Goal: Transaction & Acquisition: Download file/media

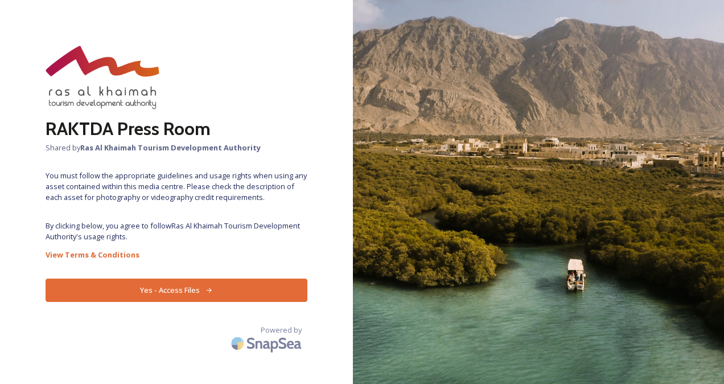
click at [256, 298] on button "Yes - Access Files" at bounding box center [177, 289] width 262 height 23
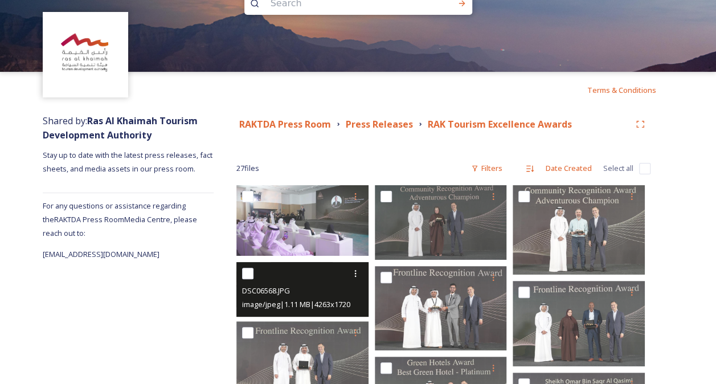
scroll to position [33, 0]
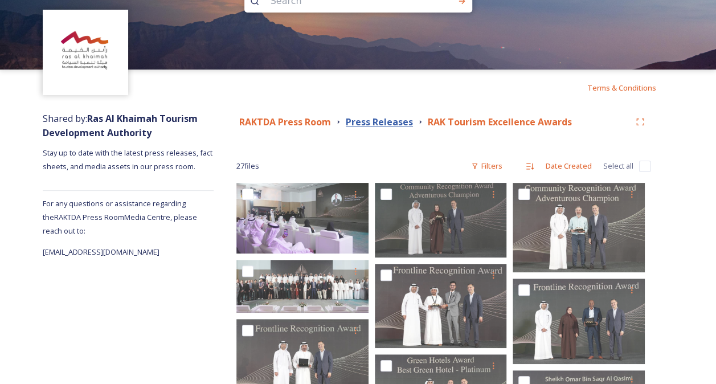
click at [400, 121] on strong "Press Releases" at bounding box center [379, 122] width 67 height 13
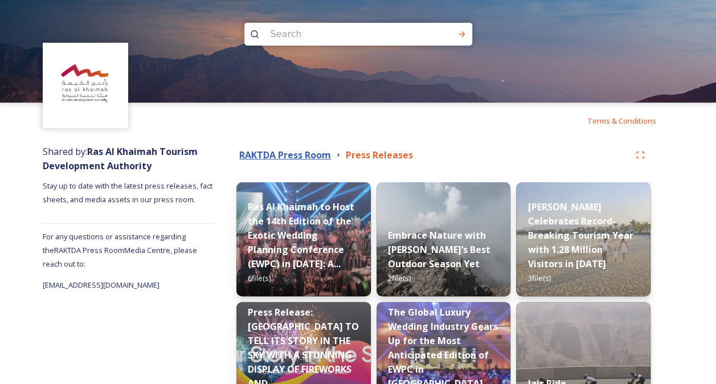
click at [310, 150] on strong "RAKTDA Press Room" at bounding box center [285, 155] width 92 height 13
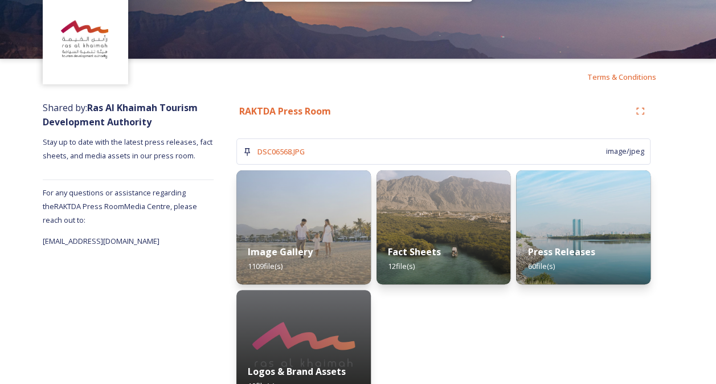
scroll to position [75, 0]
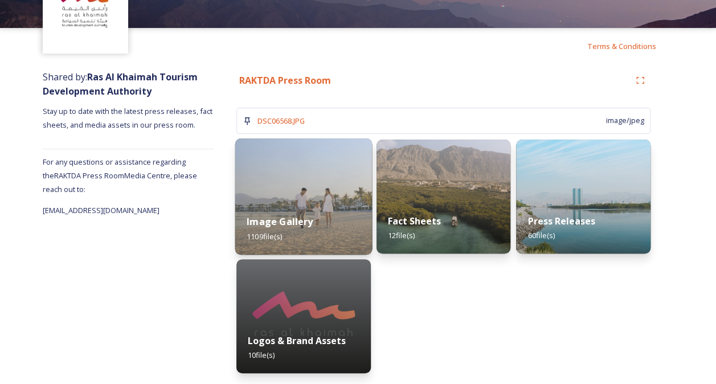
click at [336, 211] on div "Image Gallery 1109 file(s)" at bounding box center [303, 229] width 137 height 52
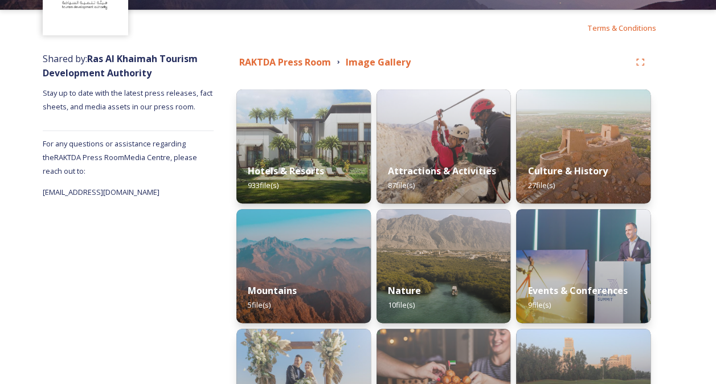
scroll to position [95, 0]
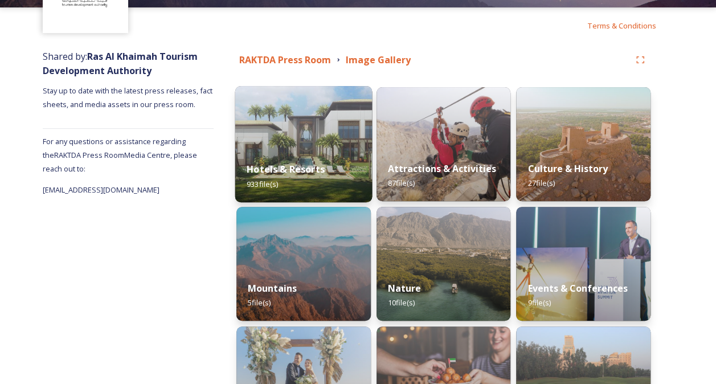
click at [335, 178] on div "Hotels & Resorts 933 file(s)" at bounding box center [303, 176] width 137 height 52
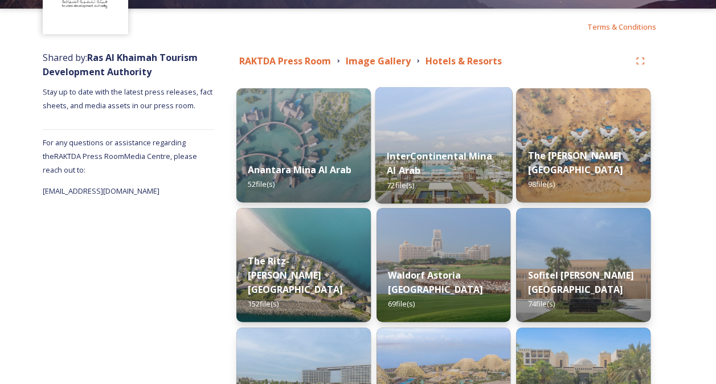
scroll to position [95, 0]
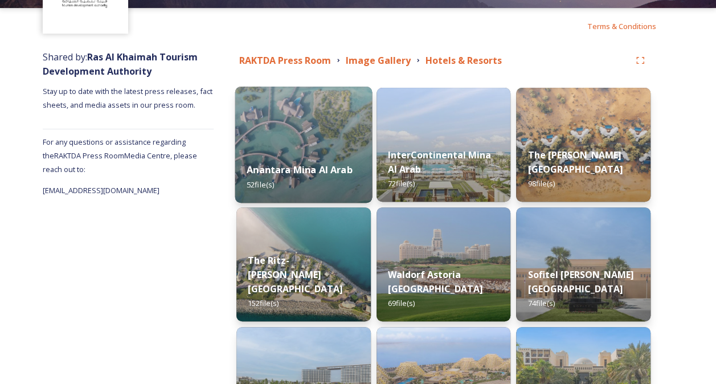
click at [334, 168] on strong "Anantara Mina Al Arab" at bounding box center [300, 169] width 106 height 13
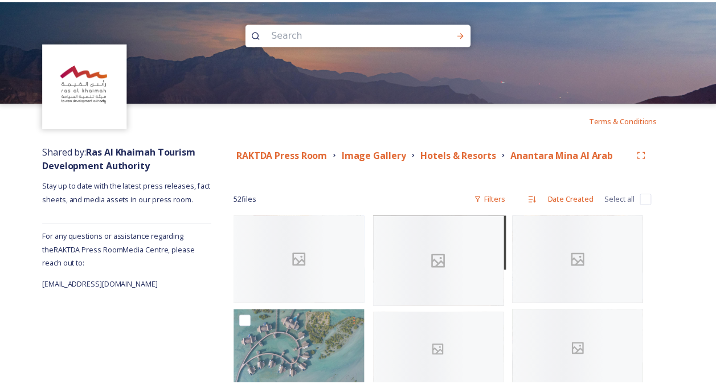
scroll to position [125, 0]
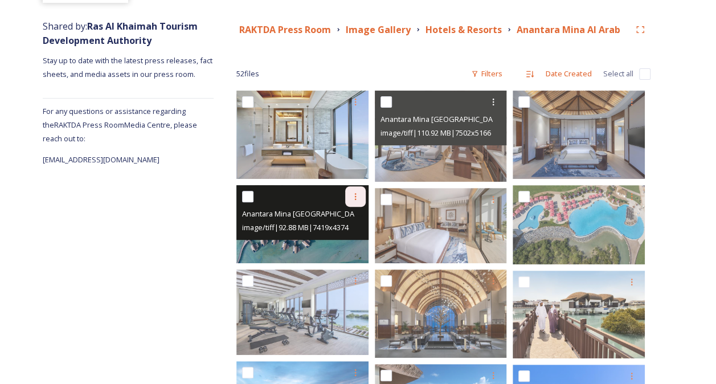
click at [355, 198] on icon at bounding box center [355, 196] width 9 height 9
click at [348, 245] on span "Download" at bounding box center [342, 243] width 35 height 11
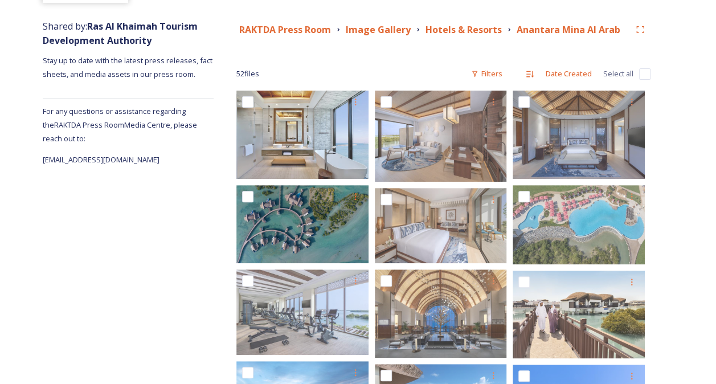
click at [403, 67] on div "52 file s Filters Date Created Select all" at bounding box center [443, 74] width 414 height 22
click at [474, 32] on strong "Hotels & Resorts" at bounding box center [463, 29] width 76 height 13
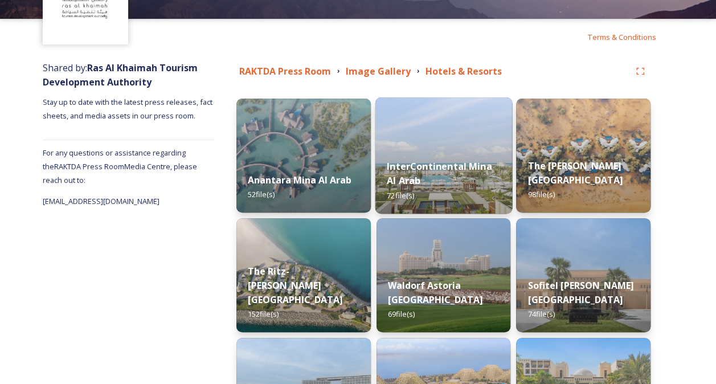
scroll to position [84, 0]
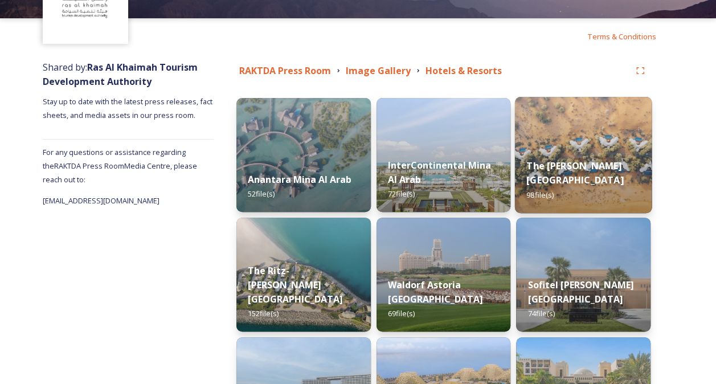
click at [535, 155] on div "The [PERSON_NAME] Al Wadi Desert 98 file(s)" at bounding box center [583, 180] width 137 height 66
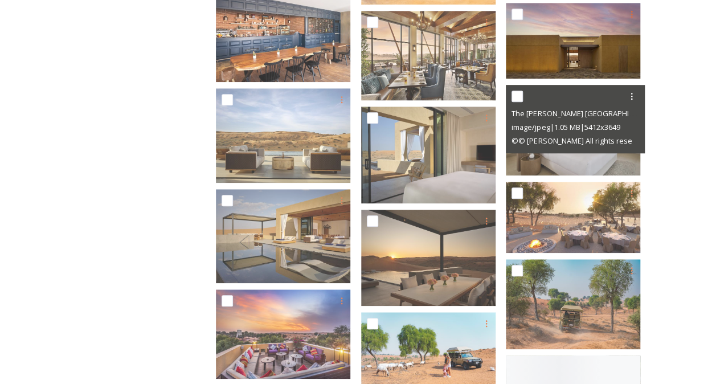
scroll to position [413, 0]
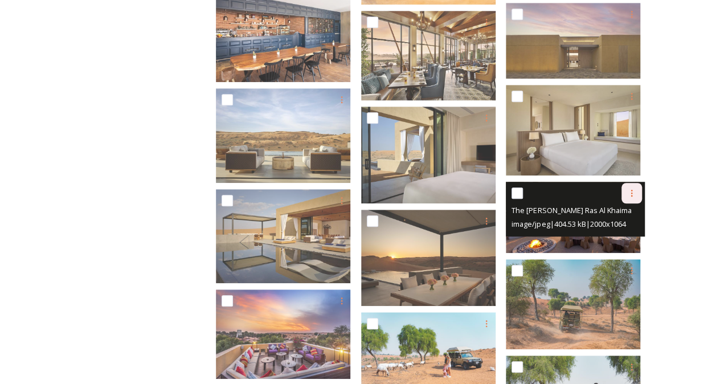
click at [635, 195] on icon at bounding box center [631, 192] width 9 height 9
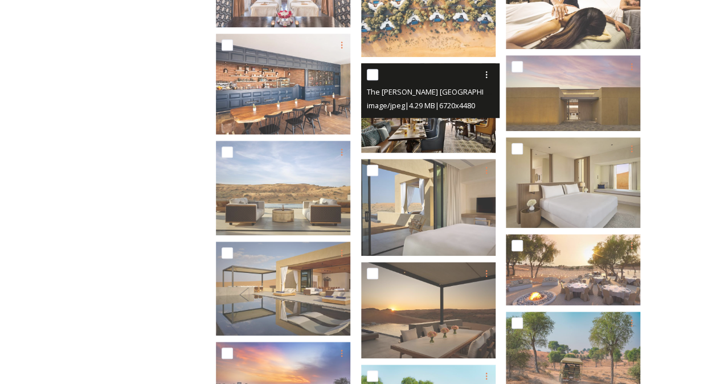
scroll to position [361, 0]
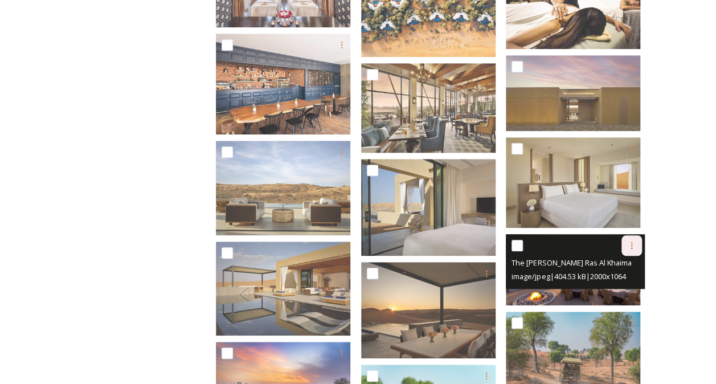
click at [630, 246] on icon at bounding box center [631, 245] width 9 height 9
click at [612, 289] on span "Download" at bounding box center [618, 292] width 35 height 11
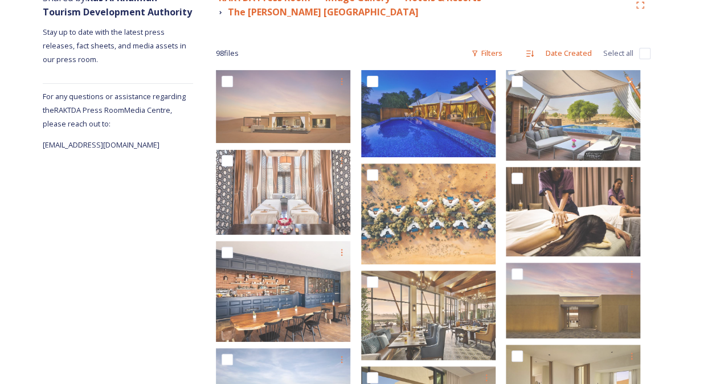
scroll to position [145, 0]
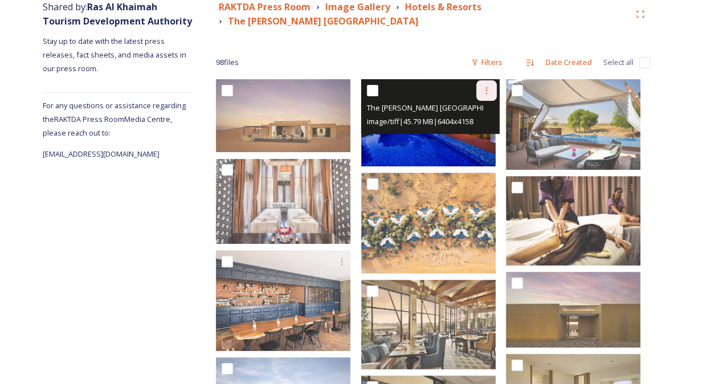
click at [490, 93] on icon at bounding box center [486, 90] width 9 height 9
click at [472, 143] on div "Download" at bounding box center [473, 137] width 46 height 22
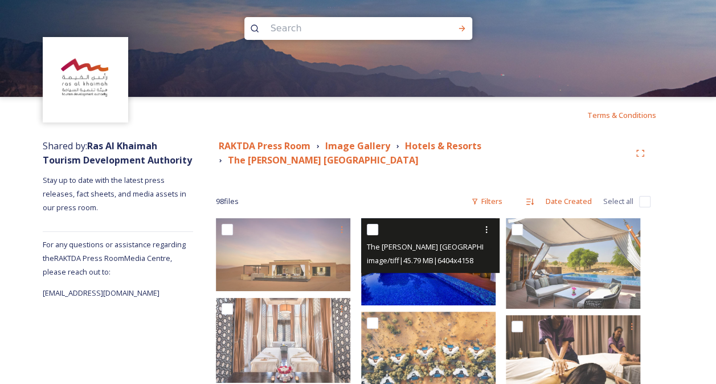
scroll to position [3, 0]
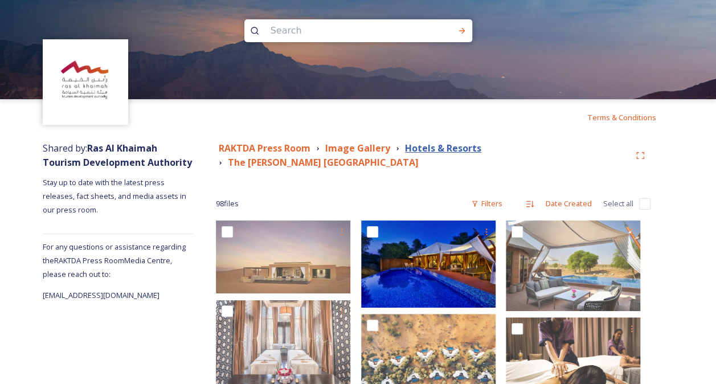
click at [442, 146] on strong "Hotels & Resorts" at bounding box center [443, 148] width 76 height 13
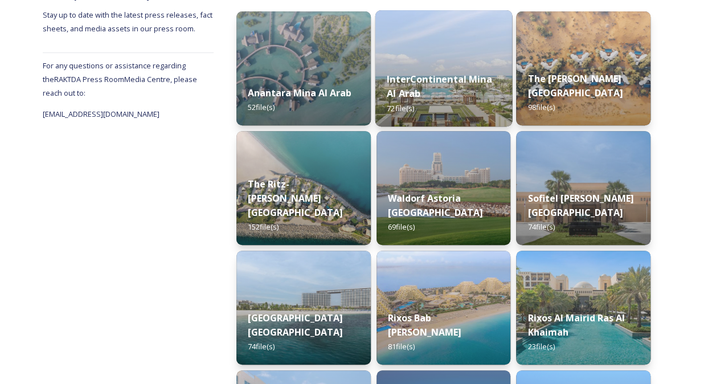
scroll to position [182, 0]
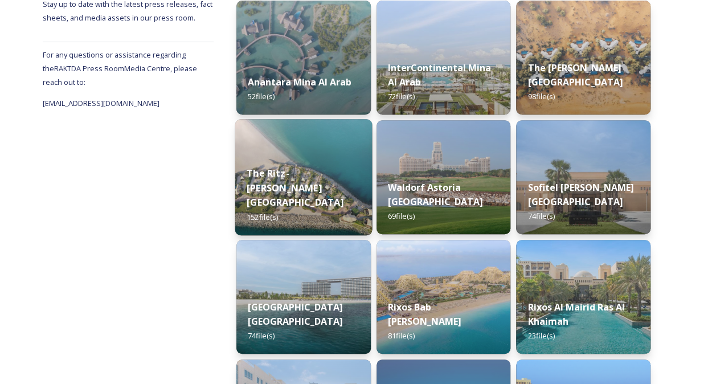
click at [336, 179] on div "The Ritz-[PERSON_NAME] Beach 152 file(s)" at bounding box center [303, 194] width 137 height 81
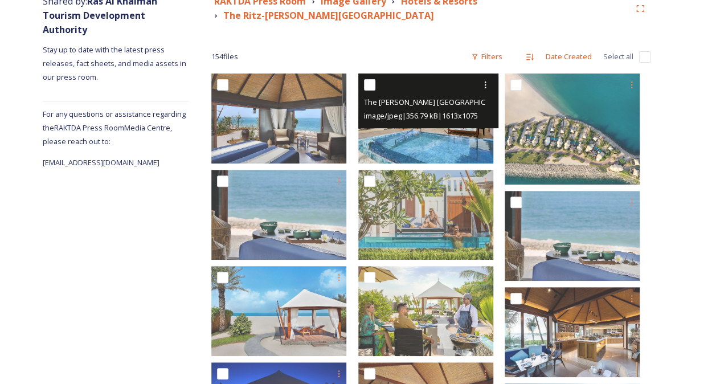
scroll to position [124, 0]
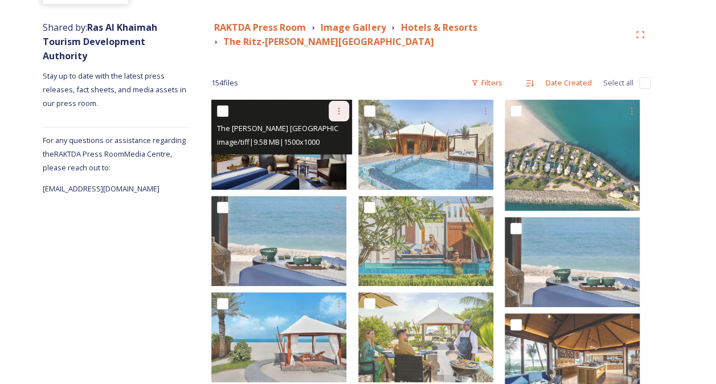
click at [347, 102] on div at bounding box center [339, 111] width 20 height 20
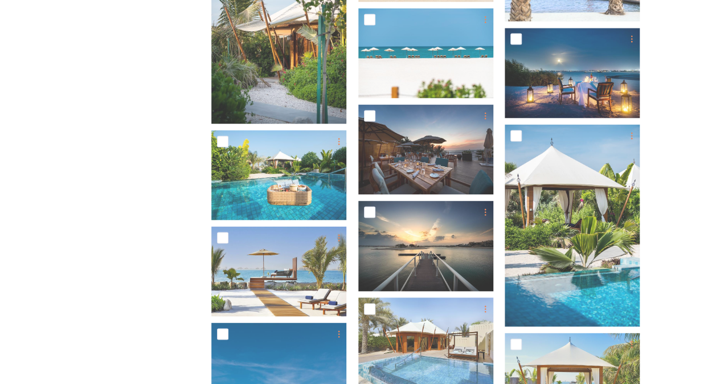
scroll to position [966, 0]
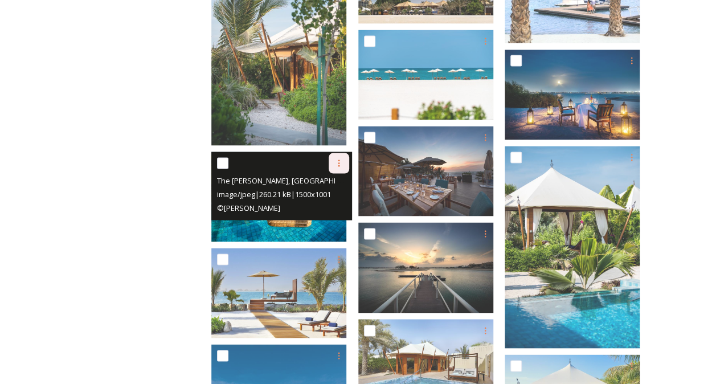
click at [343, 163] on icon at bounding box center [338, 162] width 9 height 9
click at [343, 209] on span "Download" at bounding box center [325, 209] width 35 height 11
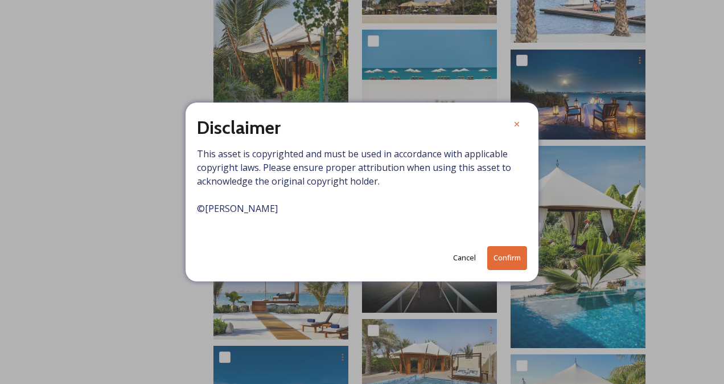
click at [512, 263] on button "Confirm" at bounding box center [507, 257] width 40 height 23
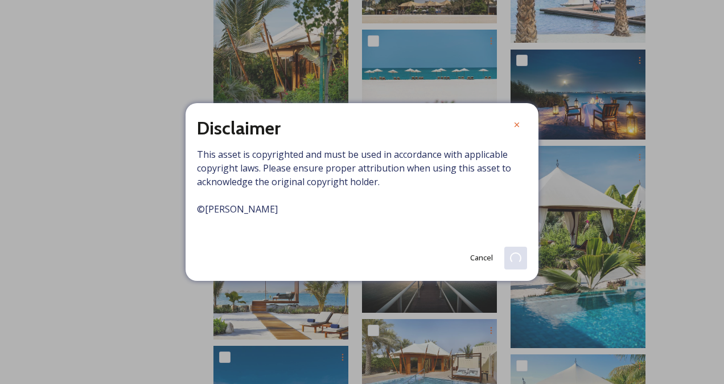
click at [409, 155] on span "This asset is copyrighted and must be used in accordance with applicable copyri…" at bounding box center [362, 188] width 330 height 82
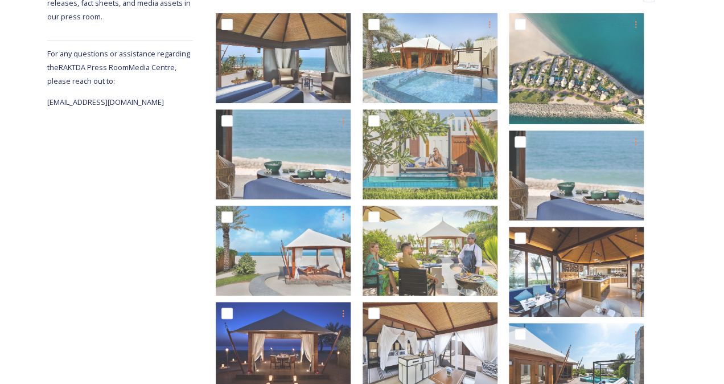
scroll to position [0, 0]
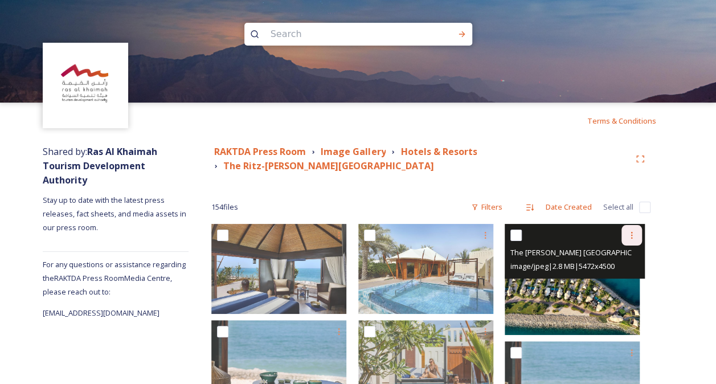
click at [640, 231] on div at bounding box center [631, 235] width 20 height 20
click at [621, 280] on span "Download" at bounding box center [618, 282] width 35 height 11
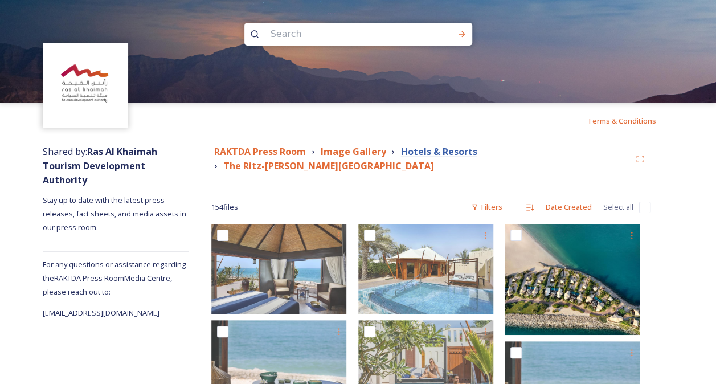
click at [430, 151] on strong "Hotels & Resorts" at bounding box center [438, 151] width 76 height 13
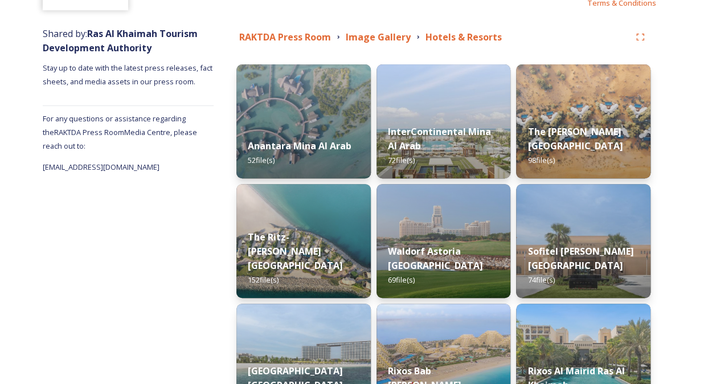
scroll to position [220, 0]
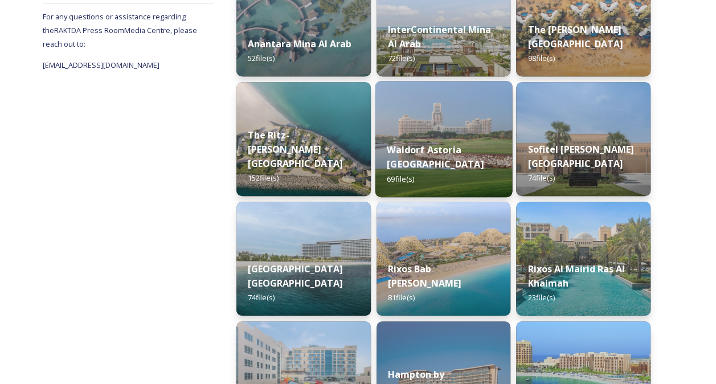
click at [483, 169] on div "Waldorf Astoria Ras Al Khaimah 69 file(s)" at bounding box center [443, 164] width 137 height 66
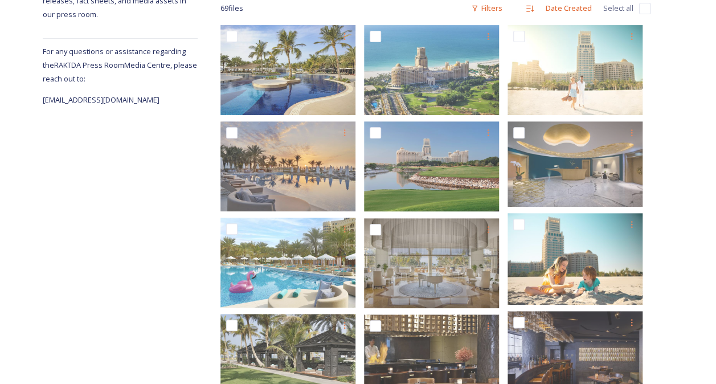
scroll to position [190, 0]
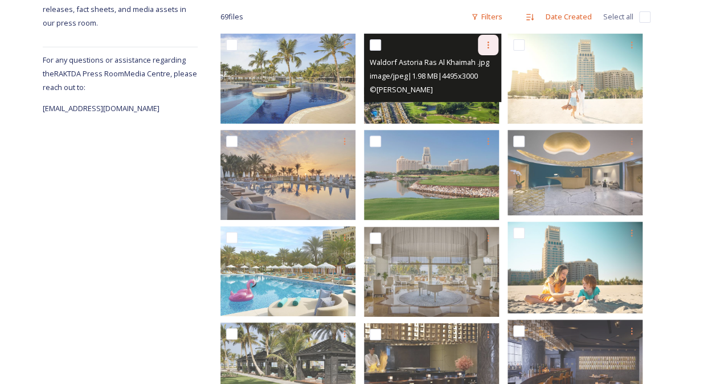
click at [486, 49] on div at bounding box center [488, 45] width 20 height 20
click at [482, 92] on span "Download" at bounding box center [474, 92] width 35 height 11
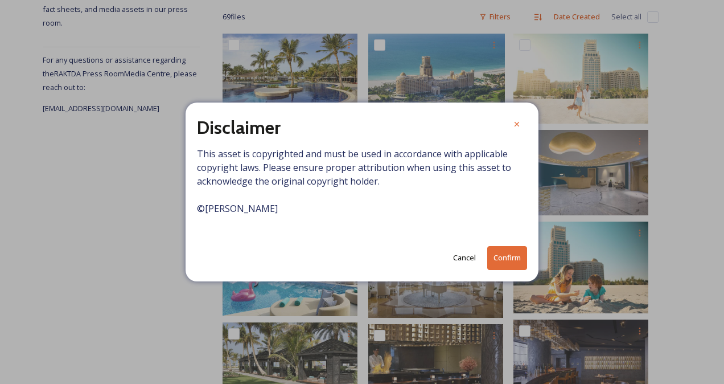
click at [467, 249] on button "Cancel" at bounding box center [465, 258] width 34 height 22
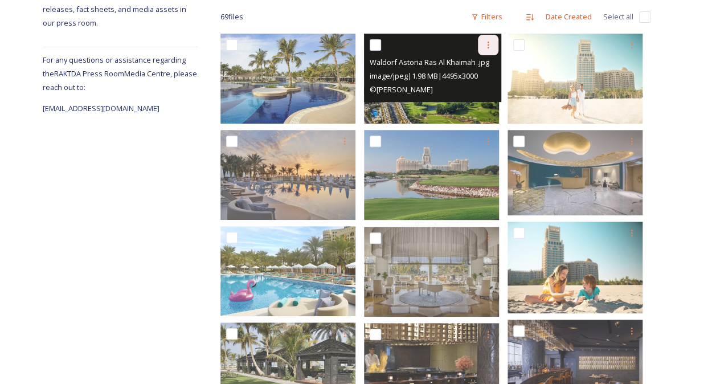
click at [491, 49] on div at bounding box center [488, 45] width 20 height 20
click at [489, 91] on span "Download" at bounding box center [474, 92] width 35 height 11
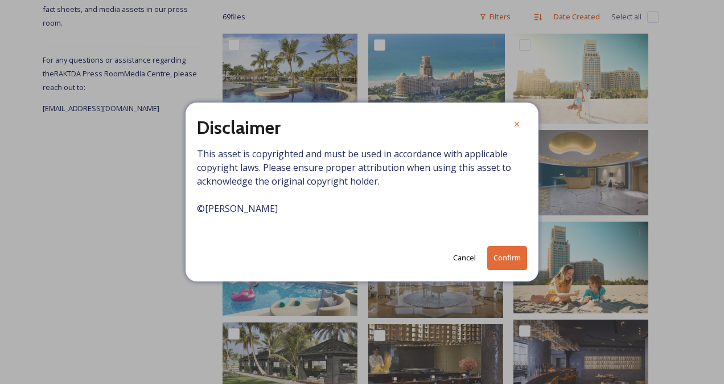
click at [512, 255] on button "Confirm" at bounding box center [507, 257] width 40 height 23
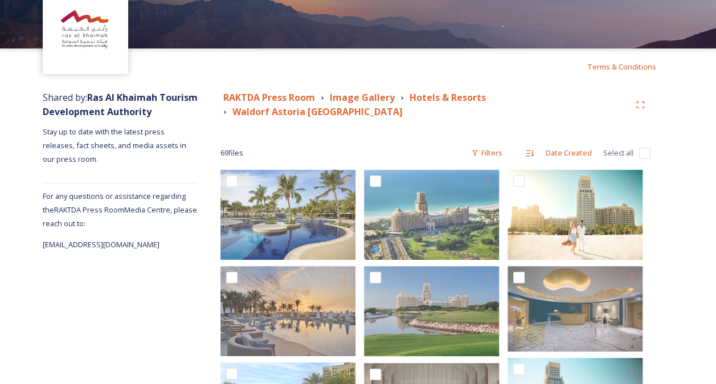
scroll to position [54, 0]
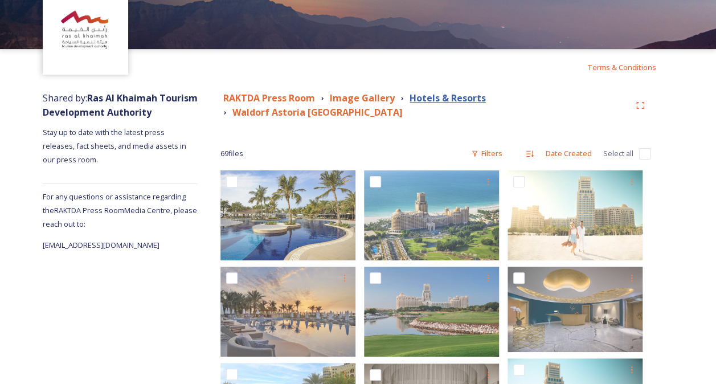
click at [427, 99] on strong "Hotels & Resorts" at bounding box center [447, 98] width 76 height 13
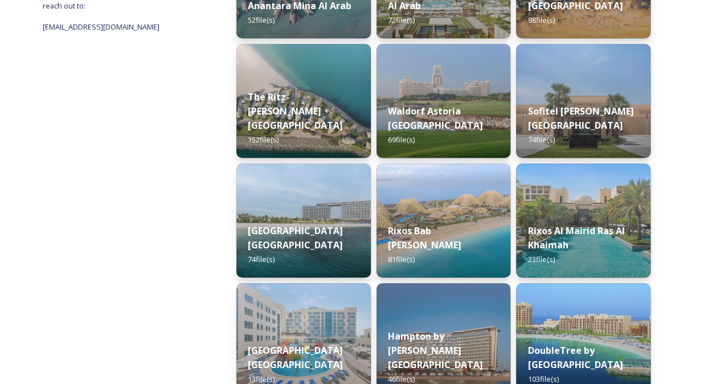
scroll to position [260, 0]
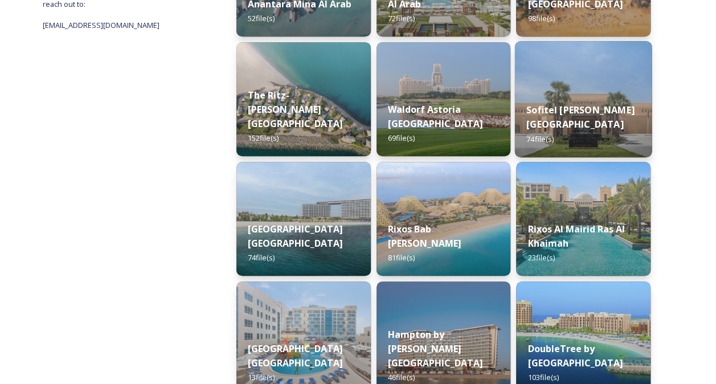
click at [581, 120] on div "Sofitel [PERSON_NAME][GEOGRAPHIC_DATA] 74 file(s)" at bounding box center [583, 124] width 137 height 66
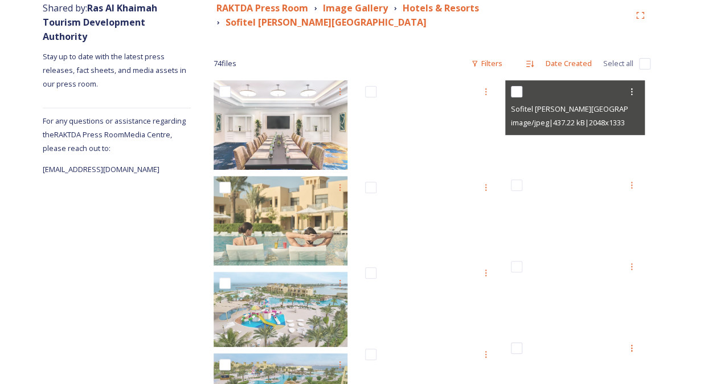
scroll to position [145, 0]
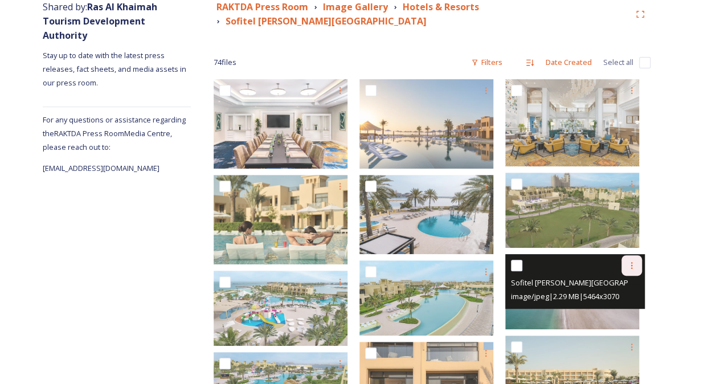
click at [626, 270] on div at bounding box center [631, 265] width 20 height 20
click at [620, 311] on span "Download" at bounding box center [618, 312] width 35 height 11
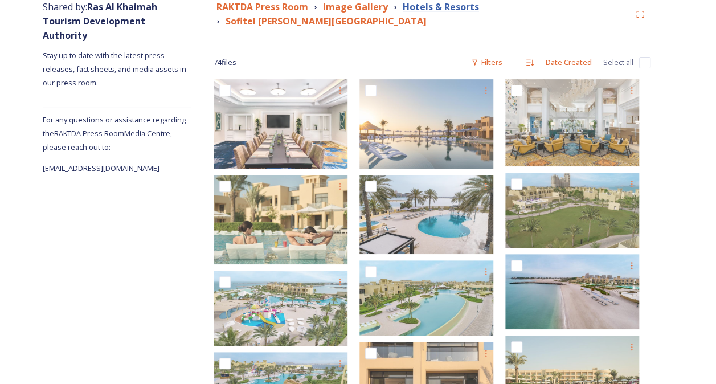
click at [448, 3] on strong "Hotels & Resorts" at bounding box center [441, 7] width 76 height 13
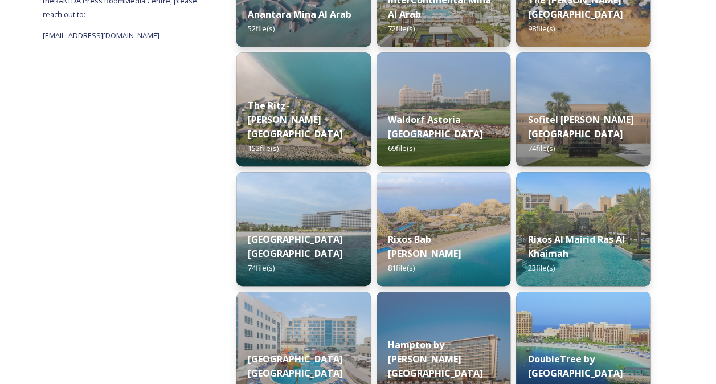
scroll to position [257, 0]
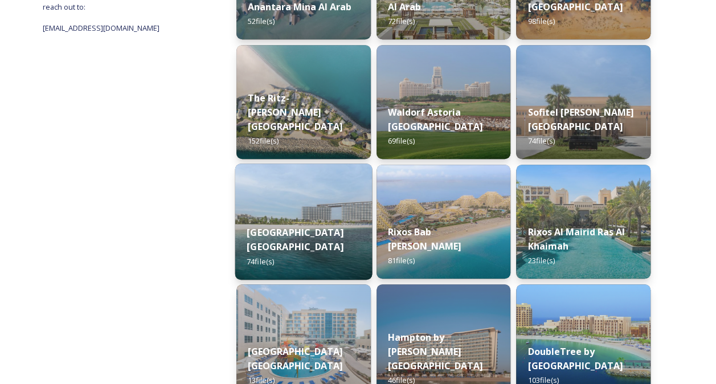
click at [341, 232] on strong "[GEOGRAPHIC_DATA] [GEOGRAPHIC_DATA]" at bounding box center [295, 238] width 97 height 27
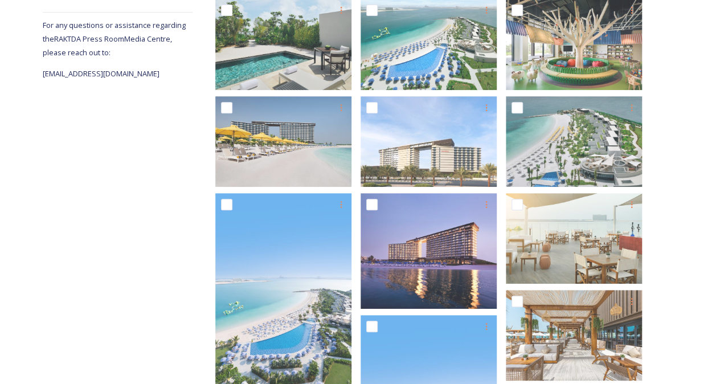
scroll to position [228, 0]
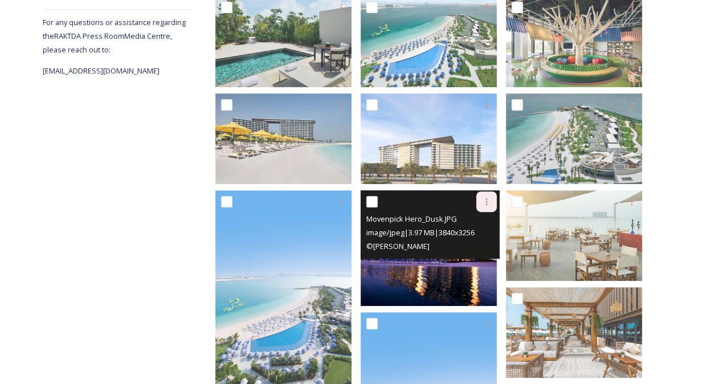
click at [487, 200] on icon at bounding box center [486, 201] width 9 height 9
click at [477, 249] on span "Download" at bounding box center [473, 248] width 35 height 11
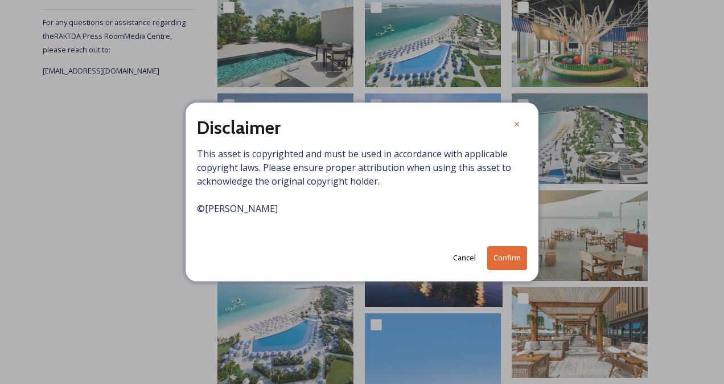
click at [506, 256] on button "Confirm" at bounding box center [507, 257] width 40 height 23
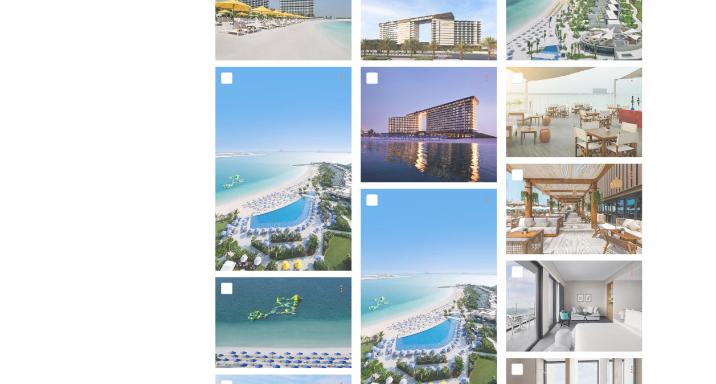
scroll to position [415, 0]
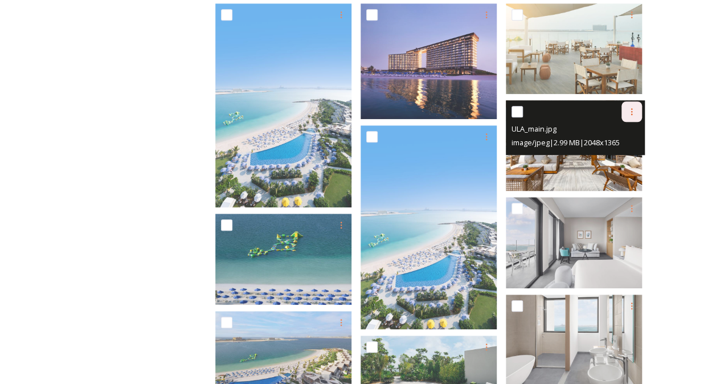
click at [627, 118] on div at bounding box center [631, 111] width 20 height 20
click at [623, 160] on span "Download" at bounding box center [618, 158] width 35 height 11
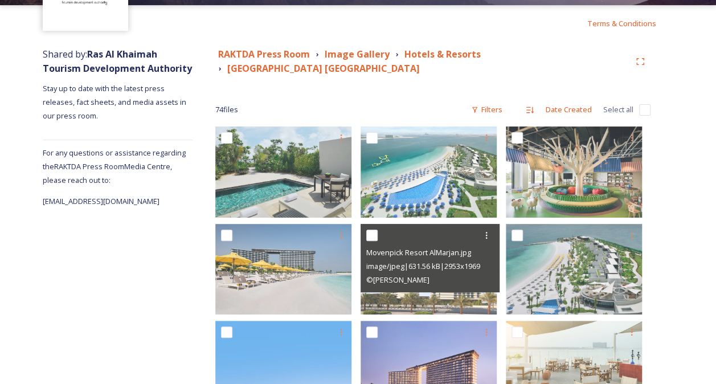
scroll to position [0, 0]
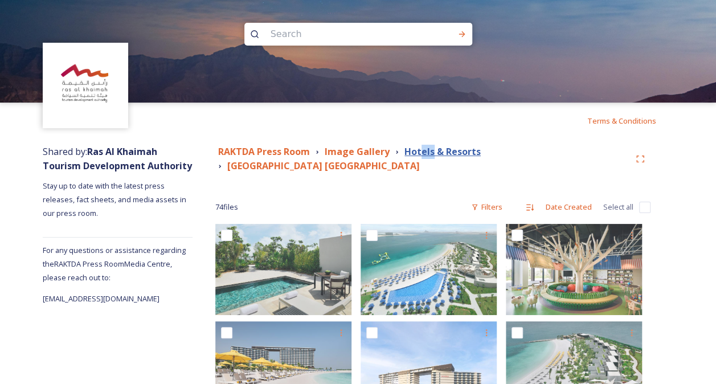
drag, startPoint x: 430, startPoint y: 145, endPoint x: 441, endPoint y: 156, distance: 15.3
click at [441, 156] on div "Hotels & Resorts" at bounding box center [442, 152] width 76 height 14
click at [441, 156] on strong "Hotels & Resorts" at bounding box center [442, 151] width 76 height 13
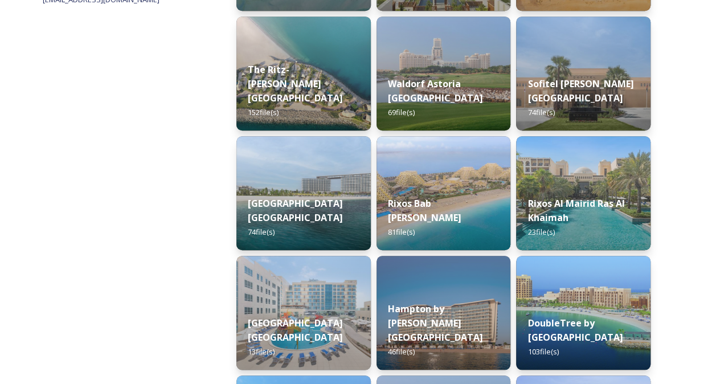
scroll to position [287, 0]
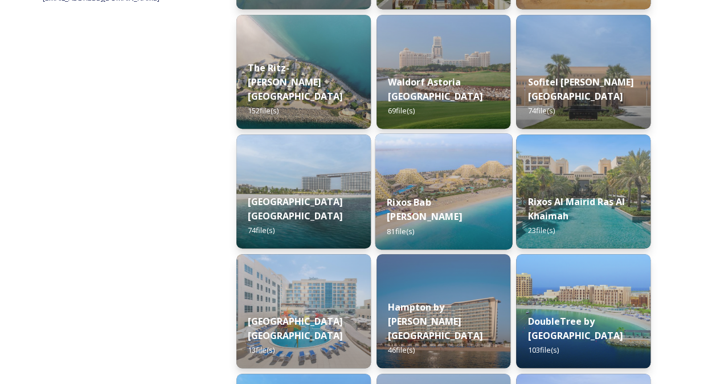
click at [453, 201] on div "Rixos Bab [PERSON_NAME] 81 file(s)" at bounding box center [443, 216] width 137 height 66
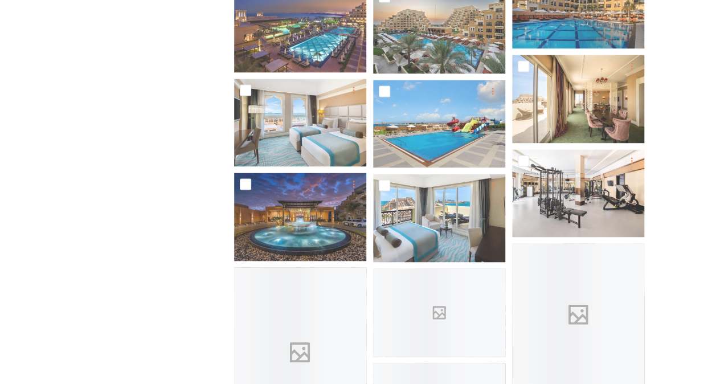
scroll to position [847, 0]
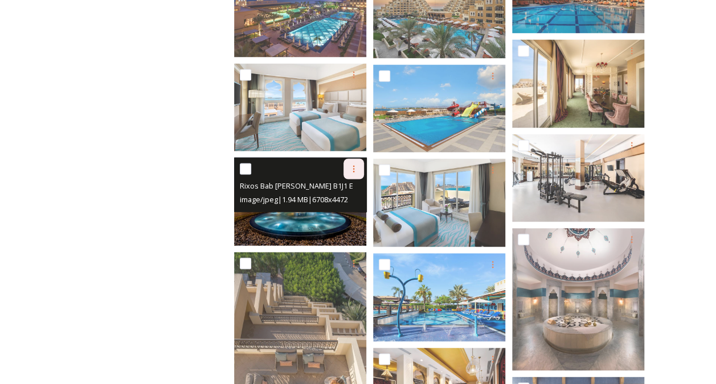
click at [351, 165] on icon at bounding box center [353, 168] width 9 height 9
click at [330, 212] on span "Download" at bounding box center [340, 216] width 35 height 11
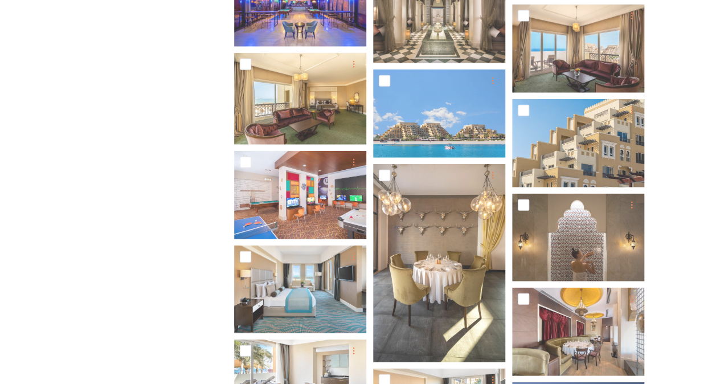
scroll to position [1312, 0]
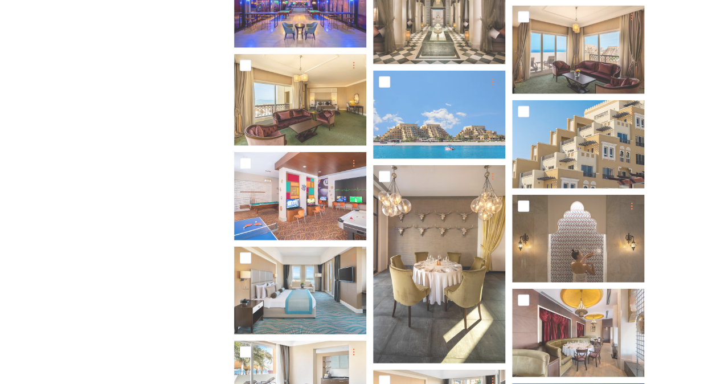
click at [199, 235] on div "Shared by: Ras Al Khaimah Tourism Development Authority Stay up to date with th…" at bounding box center [127, 374] width 169 height 3094
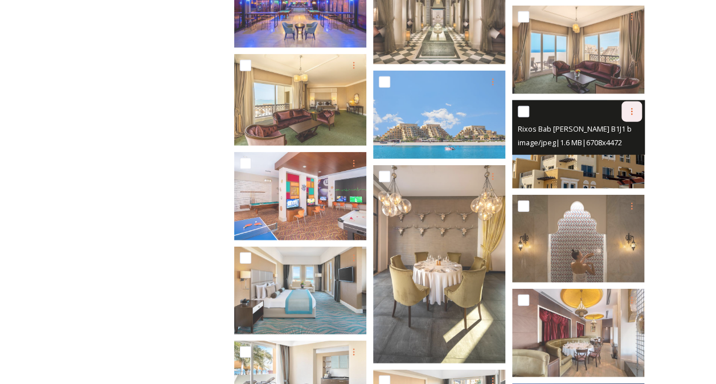
click at [624, 108] on div at bounding box center [631, 111] width 20 height 20
click at [618, 153] on span "Download" at bounding box center [618, 158] width 35 height 11
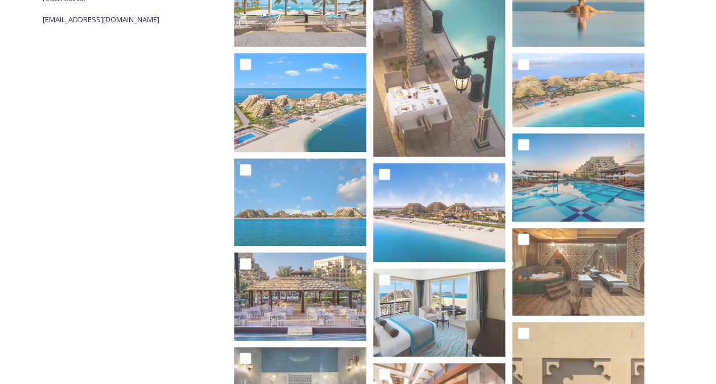
scroll to position [0, 0]
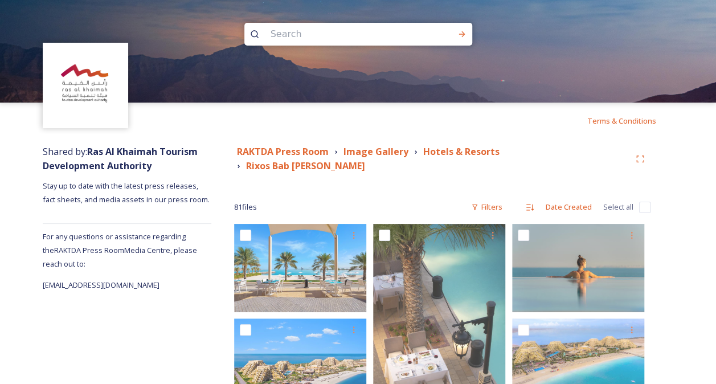
click at [424, 131] on div "Terms & Conditions" at bounding box center [358, 120] width 716 height 36
click at [475, 154] on strong "Hotels & Resorts" at bounding box center [461, 151] width 76 height 13
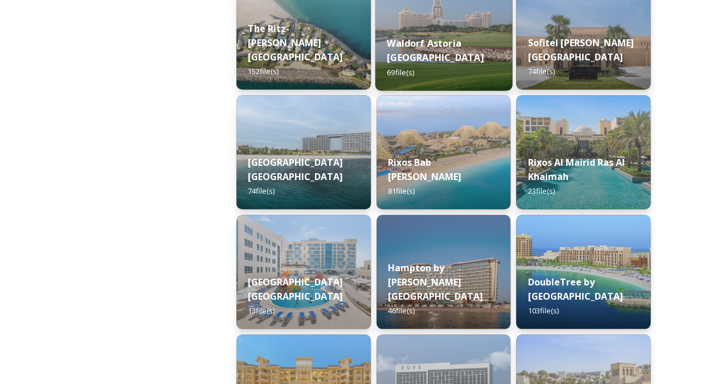
scroll to position [327, 0]
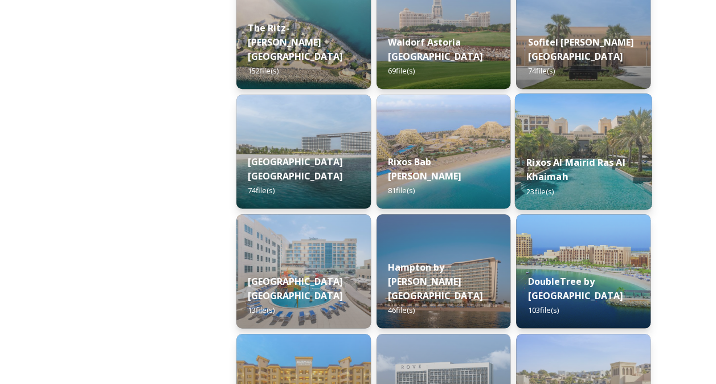
click at [563, 184] on div "Rixos Al Mairid Ras Al Khaimah 23 file(s)" at bounding box center [583, 176] width 137 height 66
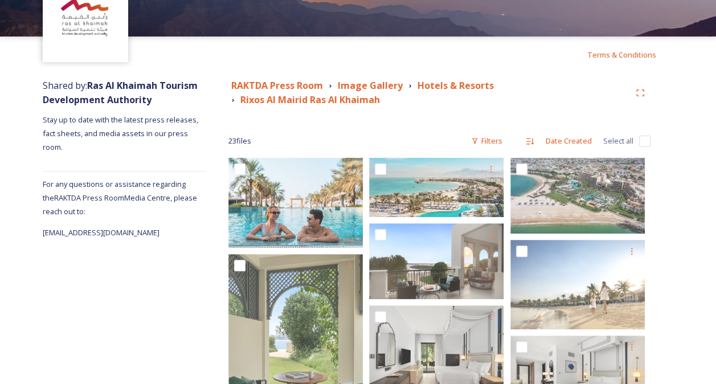
scroll to position [66, 0]
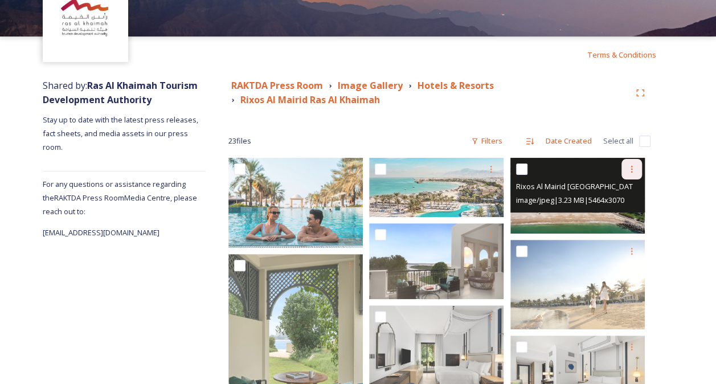
click at [631, 168] on icon at bounding box center [631, 169] width 9 height 9
click at [607, 218] on span "Download" at bounding box center [618, 216] width 35 height 11
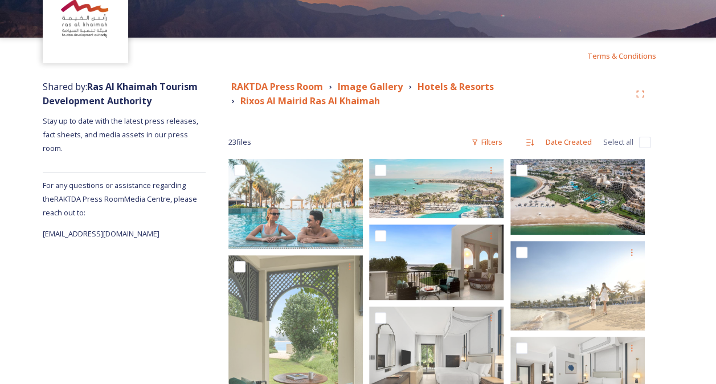
scroll to position [64, 0]
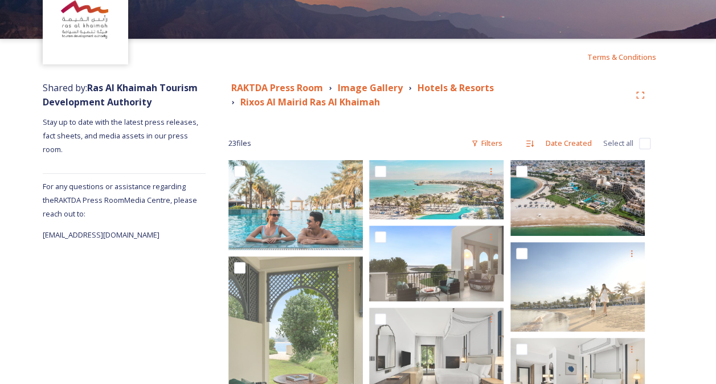
click at [448, 89] on strong "Hotels & Resorts" at bounding box center [455, 87] width 76 height 13
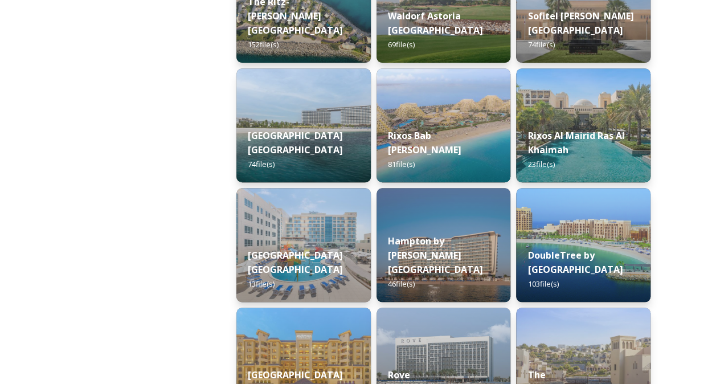
scroll to position [363, 0]
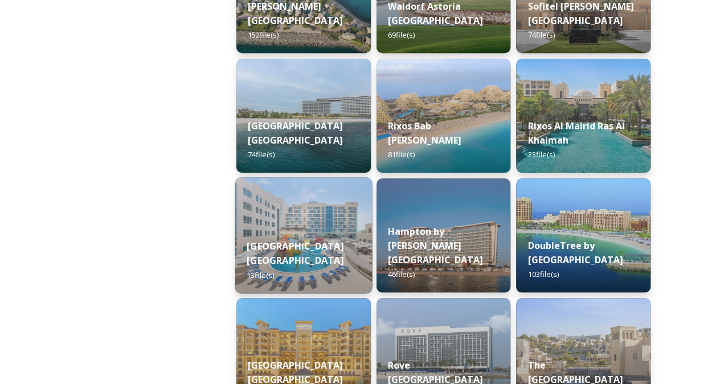
click at [304, 237] on div "[GEOGRAPHIC_DATA] [GEOGRAPHIC_DATA] 13 file(s)" at bounding box center [303, 260] width 137 height 66
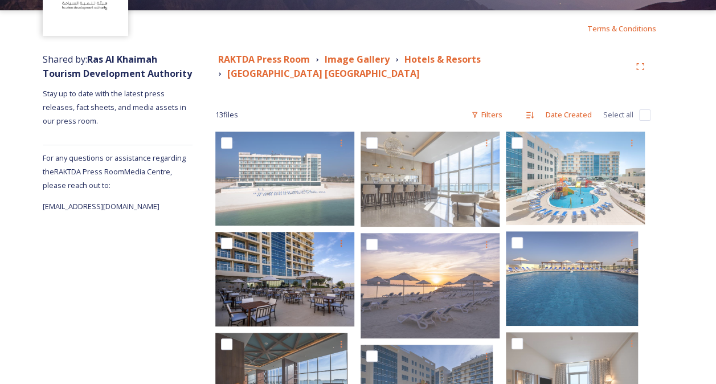
scroll to position [77, 0]
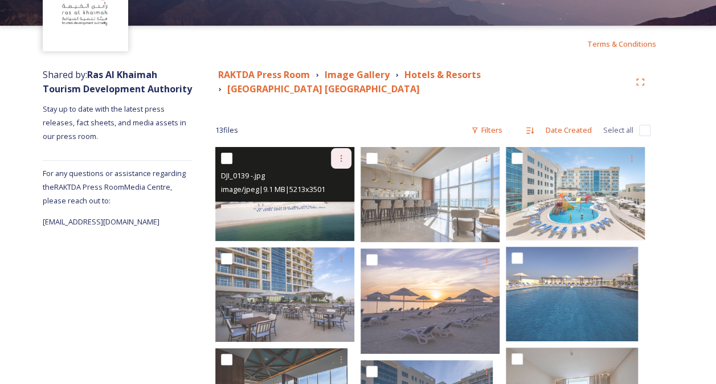
click at [341, 157] on icon at bounding box center [342, 158] width 2 height 7
click at [325, 203] on span "Download" at bounding box center [327, 205] width 35 height 11
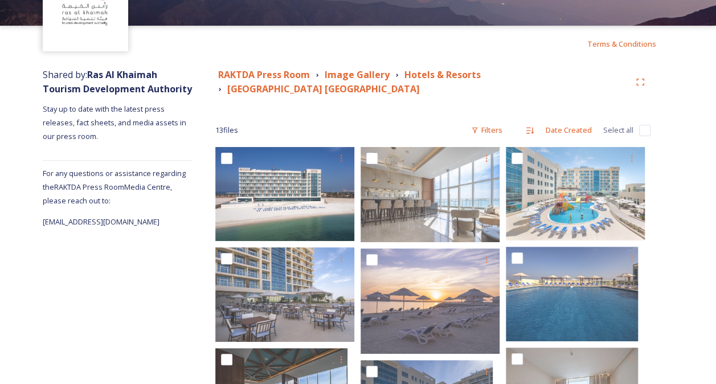
click at [438, 120] on div "13 file s Filters Date Created Select all" at bounding box center [432, 130] width 435 height 22
click at [422, 75] on strong "Hotels & Resorts" at bounding box center [442, 74] width 76 height 13
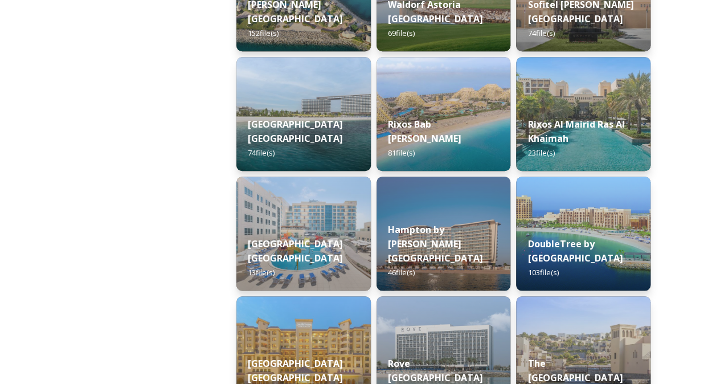
scroll to position [444, 0]
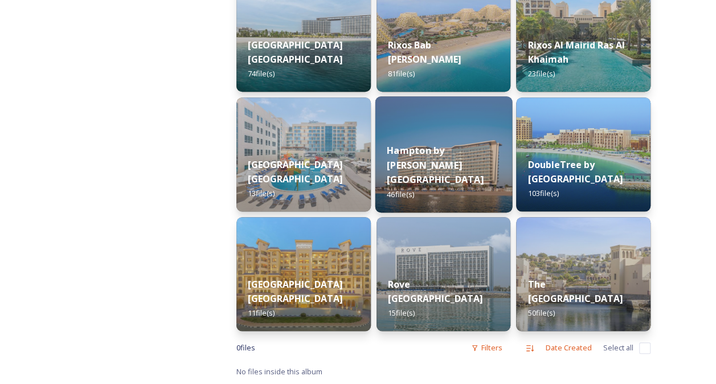
click at [454, 167] on strong "Hampton by [PERSON_NAME][GEOGRAPHIC_DATA]" at bounding box center [435, 165] width 97 height 42
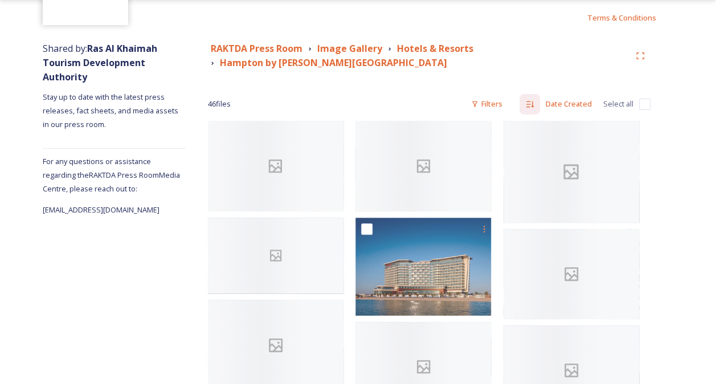
scroll to position [159, 0]
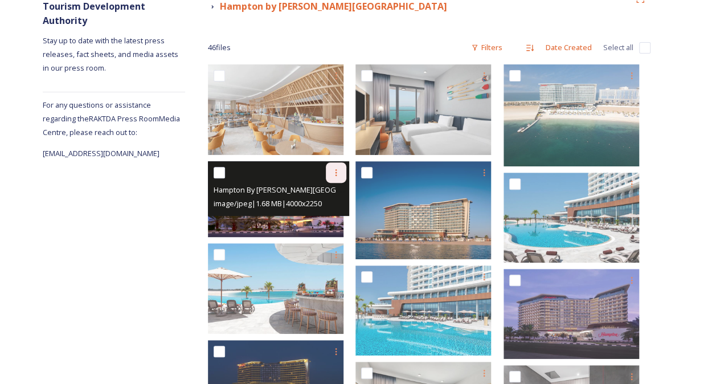
click at [341, 170] on icon at bounding box center [335, 172] width 9 height 9
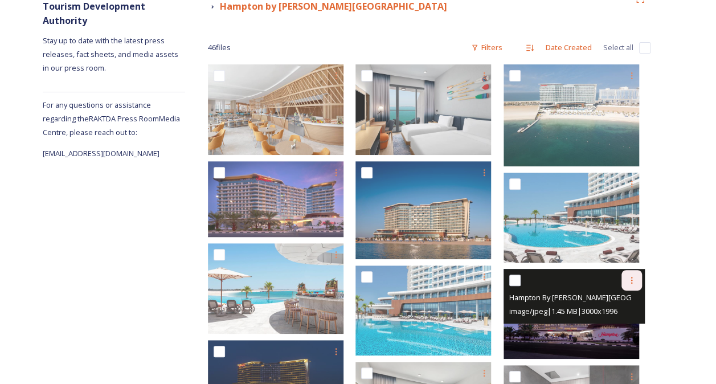
click at [636, 281] on div at bounding box center [631, 280] width 20 height 20
click at [628, 323] on span "Download" at bounding box center [618, 327] width 35 height 11
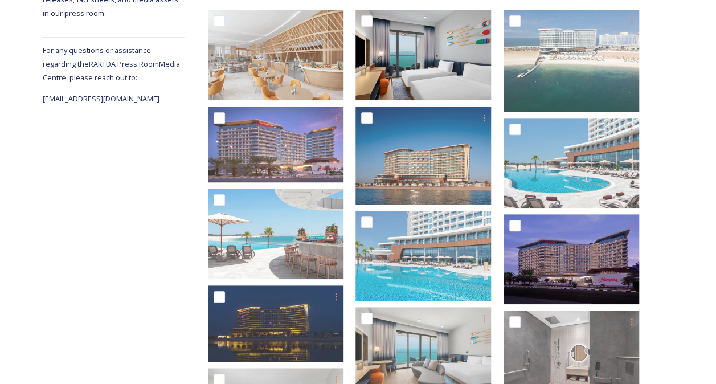
scroll to position [0, 0]
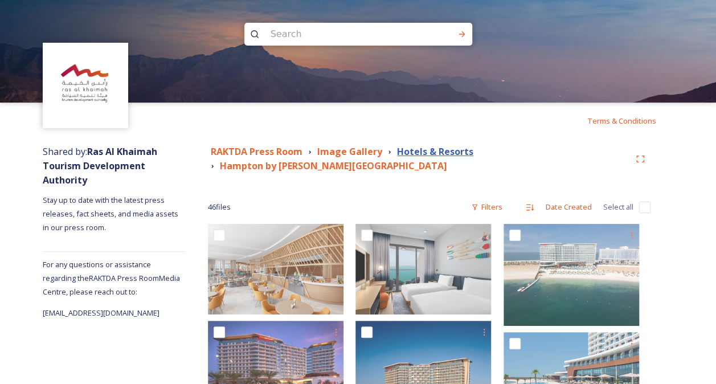
click at [465, 149] on strong "Hotels & Resorts" at bounding box center [435, 151] width 76 height 13
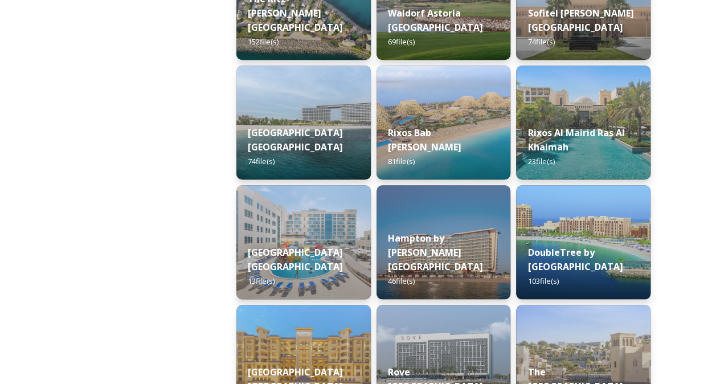
scroll to position [444, 0]
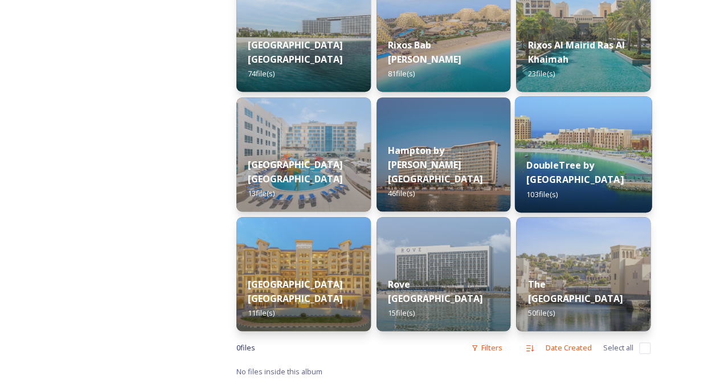
click at [555, 163] on strong "DoubleTree by [GEOGRAPHIC_DATA]" at bounding box center [574, 171] width 97 height 27
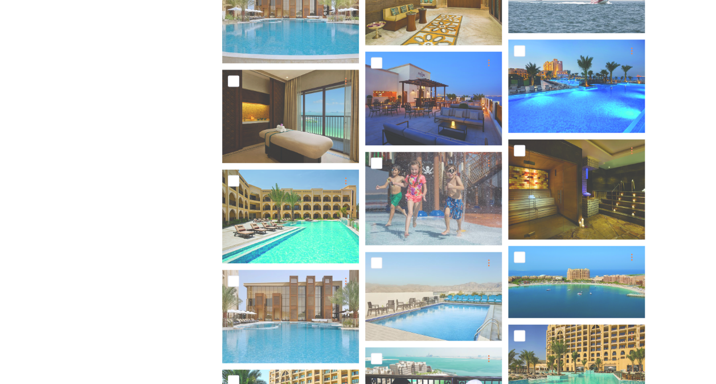
scroll to position [732, 0]
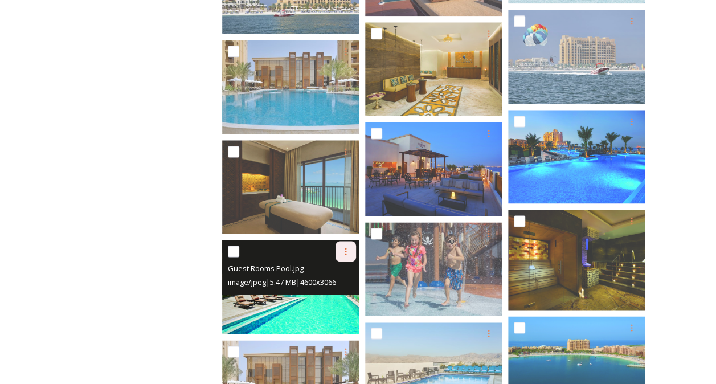
click at [335, 256] on div at bounding box center [345, 251] width 20 height 20
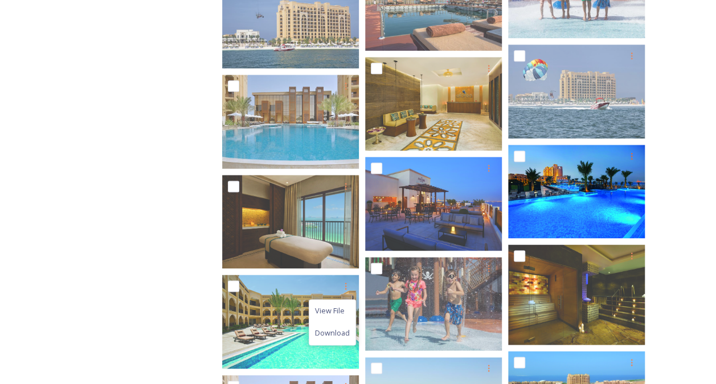
scroll to position [741, 0]
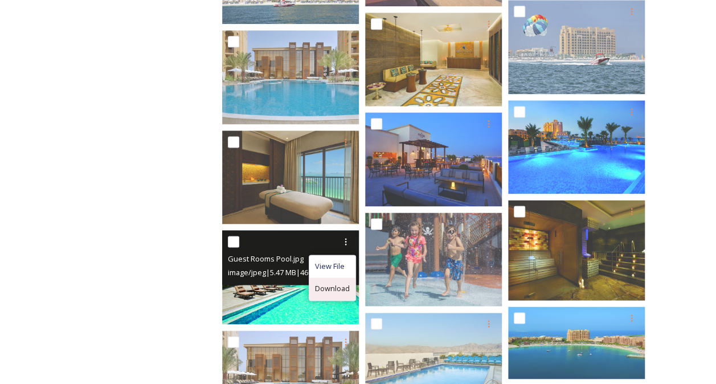
click at [333, 288] on span "Download" at bounding box center [332, 288] width 35 height 11
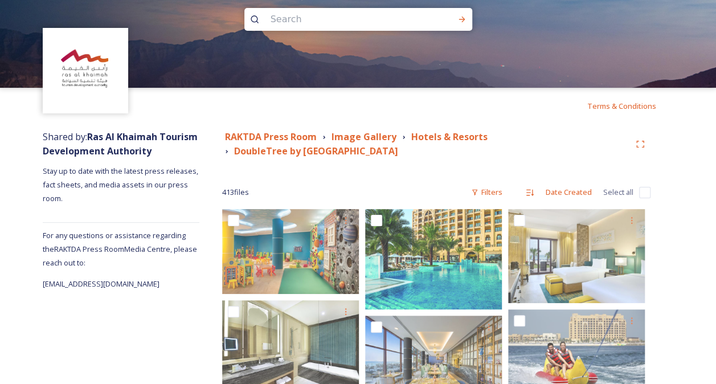
scroll to position [0, 0]
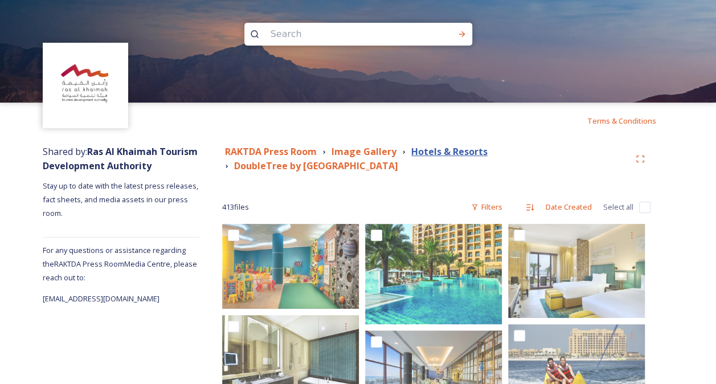
click at [448, 150] on strong "Hotels & Resorts" at bounding box center [449, 151] width 76 height 13
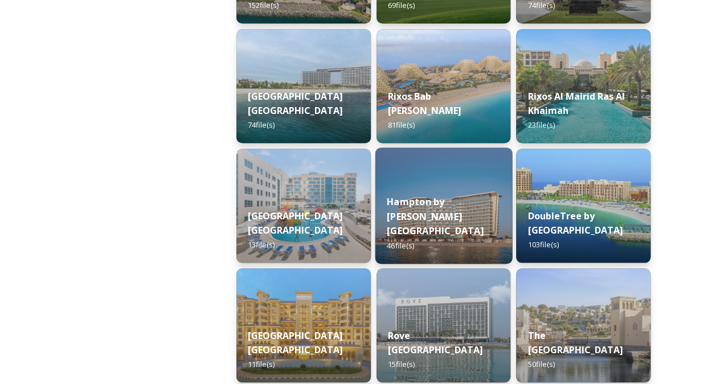
scroll to position [394, 0]
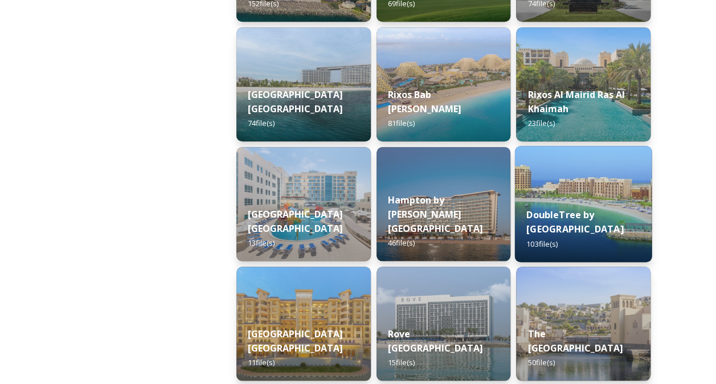
click at [533, 207] on div "DoubleTree by Hilton Resort & Spa [GEOGRAPHIC_DATA] 103 file(s)" at bounding box center [583, 229] width 137 height 66
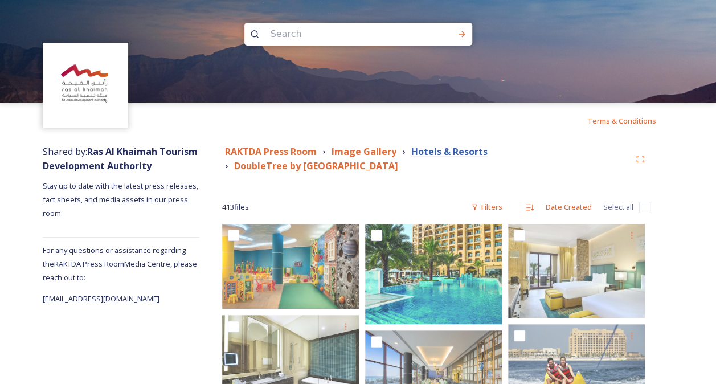
click at [438, 150] on strong "Hotels & Resorts" at bounding box center [449, 151] width 76 height 13
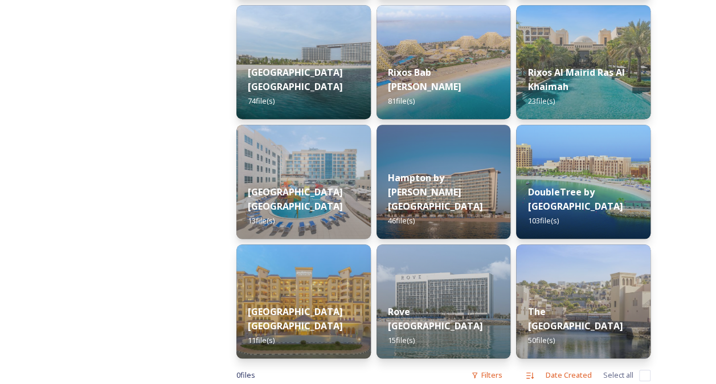
scroll to position [444, 0]
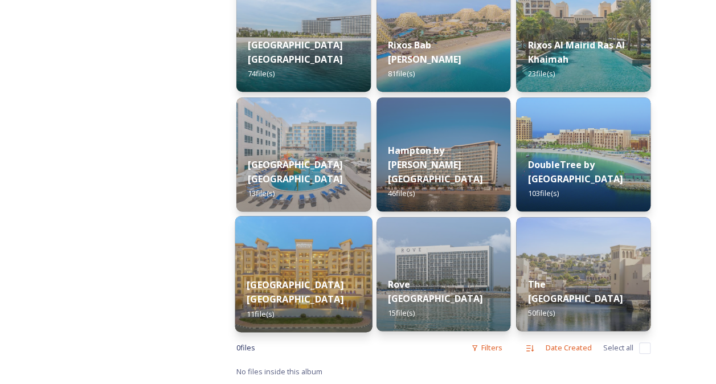
click at [330, 272] on div "[GEOGRAPHIC_DATA] [GEOGRAPHIC_DATA] 11 file(s)" at bounding box center [303, 299] width 137 height 66
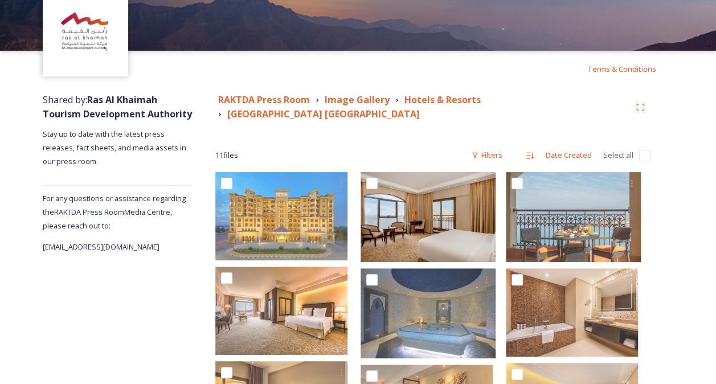
scroll to position [51, 0]
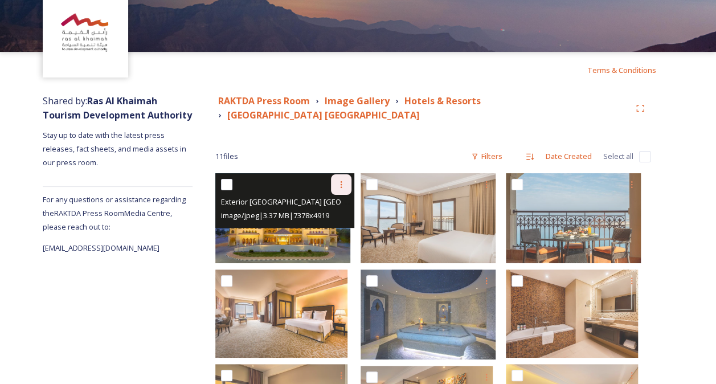
click at [346, 187] on icon at bounding box center [341, 184] width 9 height 9
click at [338, 231] on span "Download" at bounding box center [327, 231] width 35 height 11
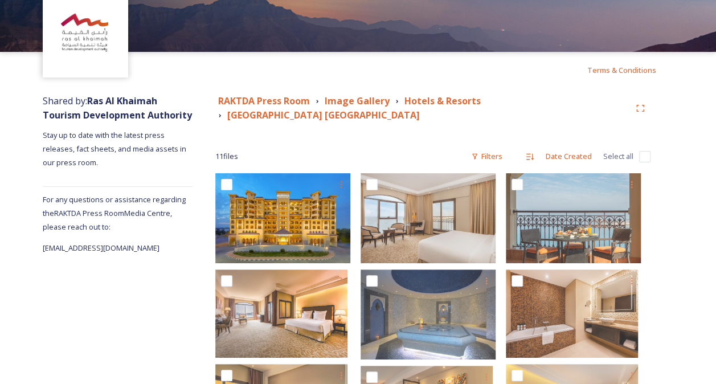
click at [412, 141] on div "RAKTDA Press Room Image Gallery Hotels & Resorts [GEOGRAPHIC_DATA] [GEOGRAPHIC_…" at bounding box center [432, 330] width 481 height 485
click at [451, 100] on strong "Hotels & Resorts" at bounding box center [442, 101] width 76 height 13
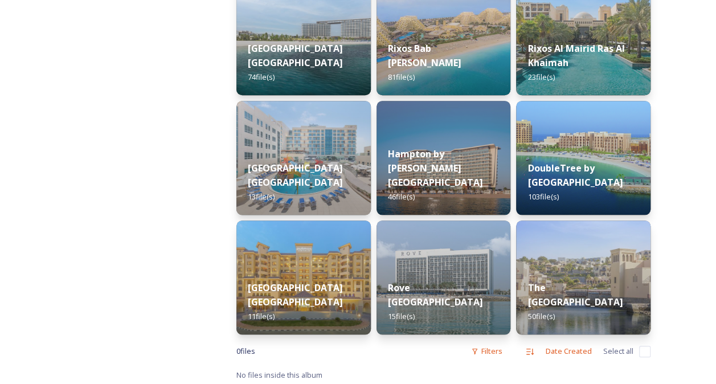
scroll to position [444, 0]
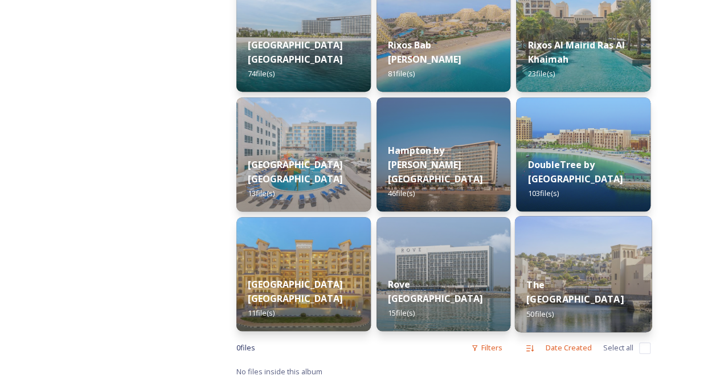
click at [547, 270] on img at bounding box center [583, 274] width 137 height 116
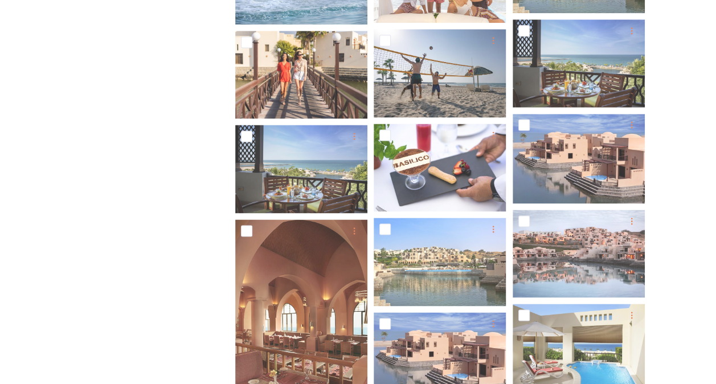
scroll to position [761, 0]
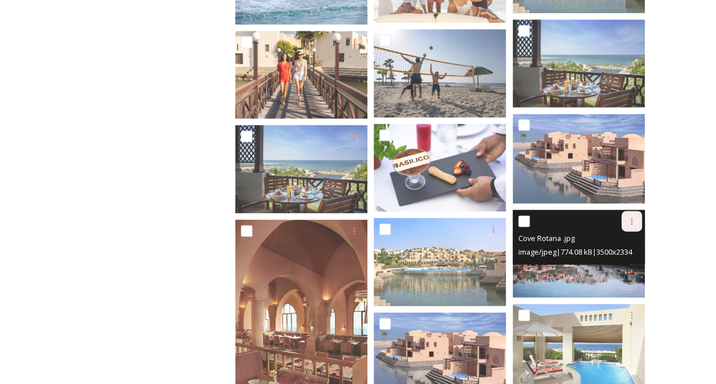
click at [632, 216] on icon at bounding box center [631, 220] width 9 height 9
click at [612, 262] on span "Download" at bounding box center [618, 267] width 35 height 11
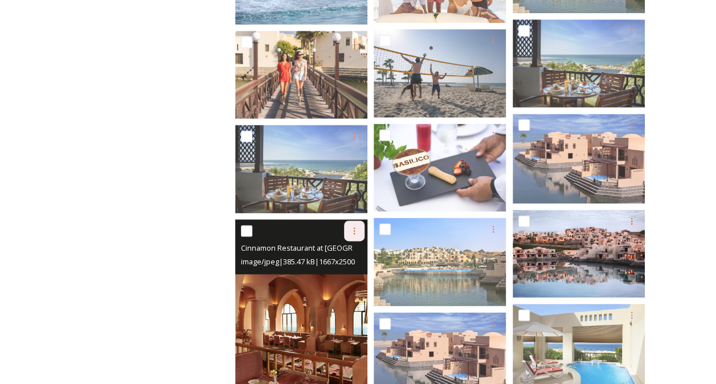
click at [352, 227] on icon at bounding box center [354, 230] width 9 height 9
click at [350, 272] on span "Download" at bounding box center [340, 277] width 35 height 11
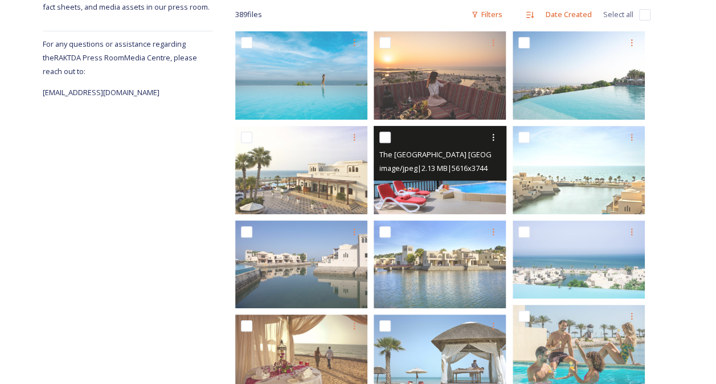
scroll to position [0, 0]
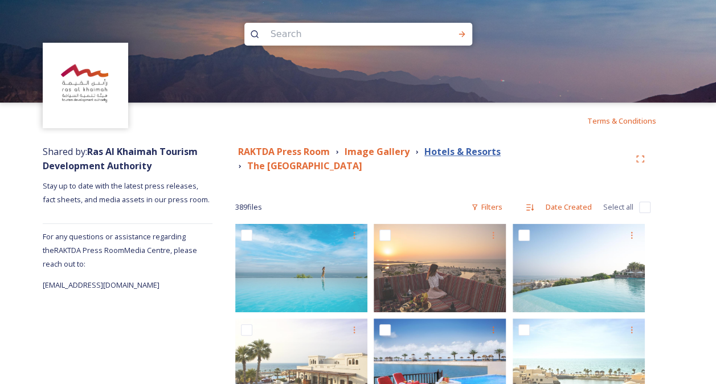
click at [451, 148] on div "Hotels & Resorts" at bounding box center [462, 152] width 76 height 14
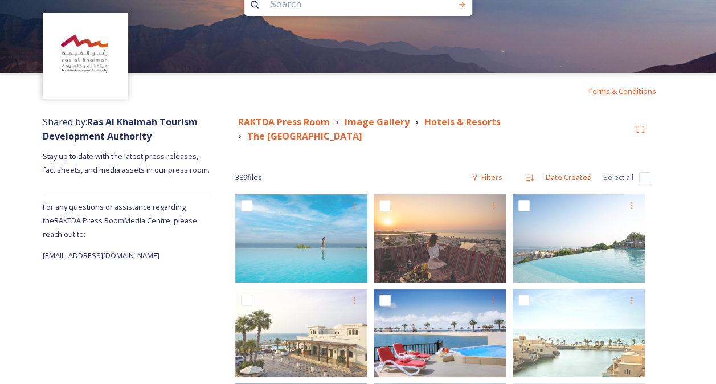
scroll to position [32, 0]
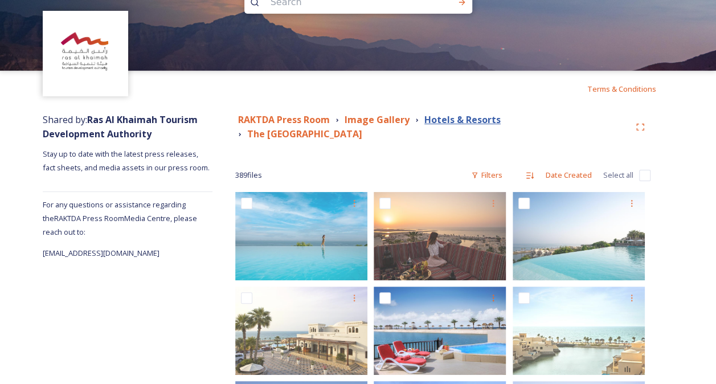
click at [471, 121] on strong "Hotels & Resorts" at bounding box center [462, 119] width 76 height 13
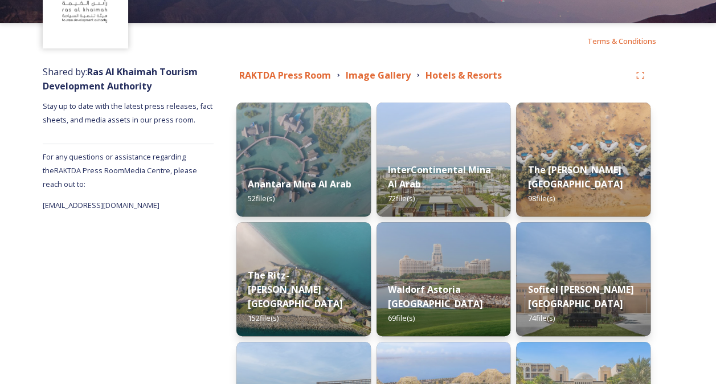
scroll to position [79, 0]
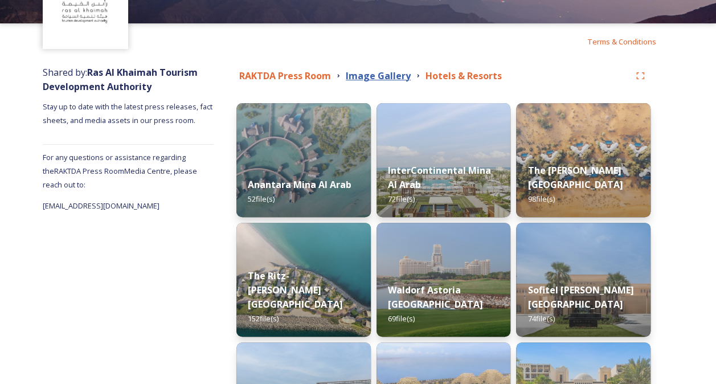
click at [393, 72] on strong "Image Gallery" at bounding box center [378, 75] width 65 height 13
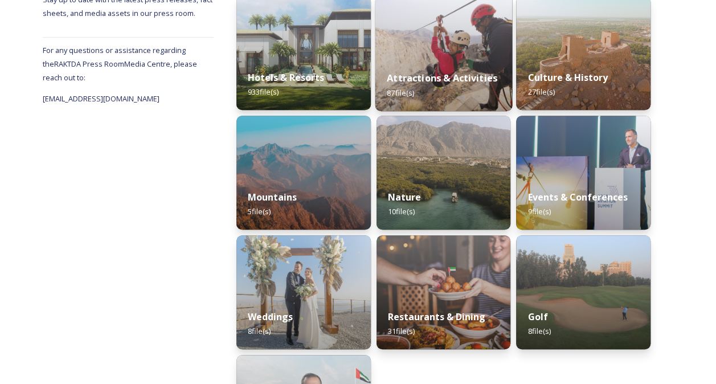
scroll to position [188, 0]
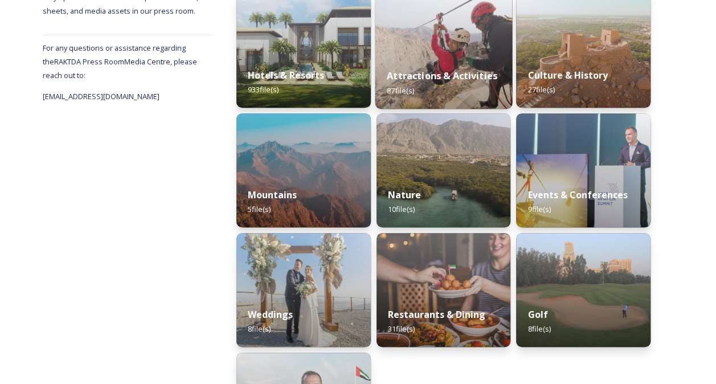
click at [461, 67] on div "Attractions & Activities 87 file(s)" at bounding box center [443, 83] width 137 height 52
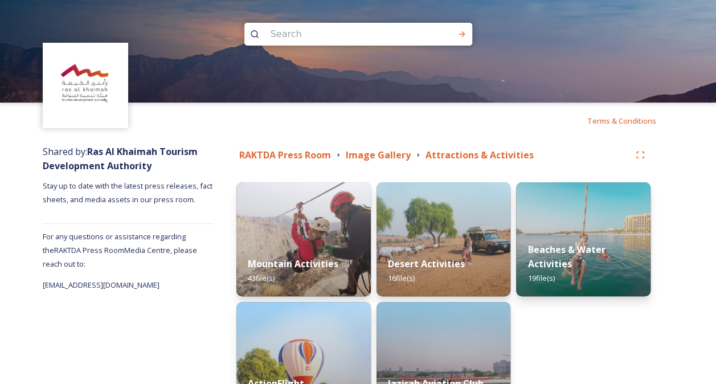
scroll to position [85, 0]
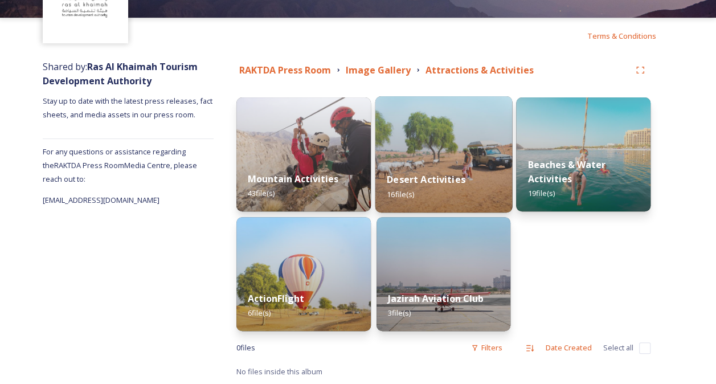
click at [435, 153] on img at bounding box center [443, 154] width 137 height 116
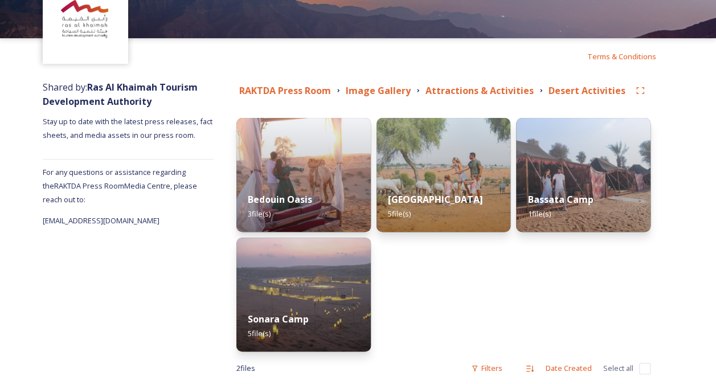
scroll to position [65, 0]
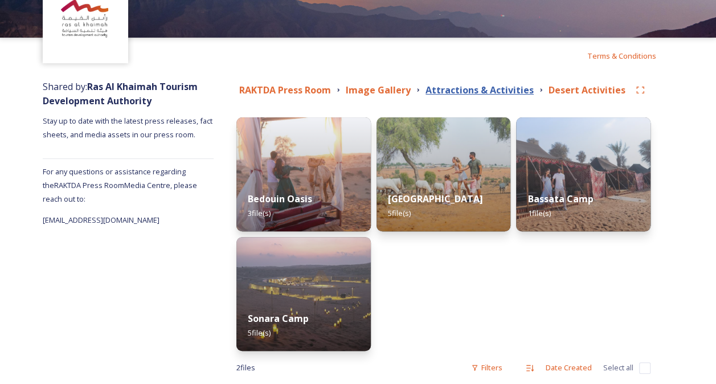
click at [453, 92] on strong "Attractions & Activities" at bounding box center [479, 90] width 108 height 13
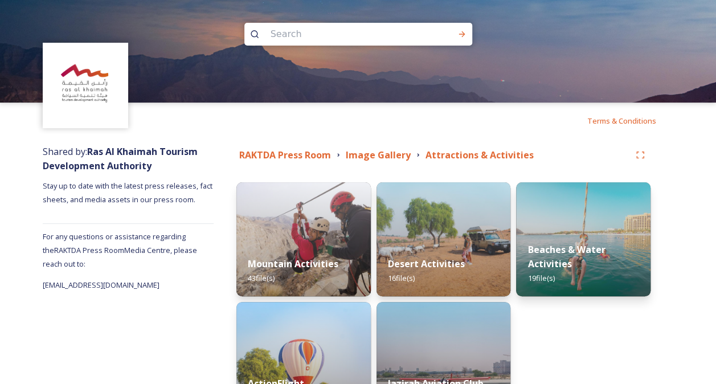
scroll to position [85, 0]
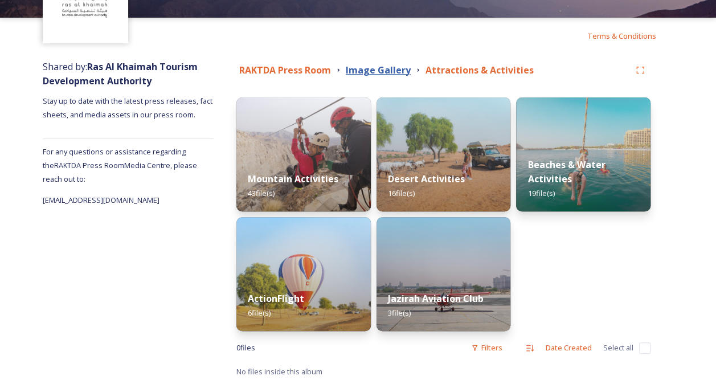
click at [404, 69] on strong "Image Gallery" at bounding box center [378, 70] width 65 height 13
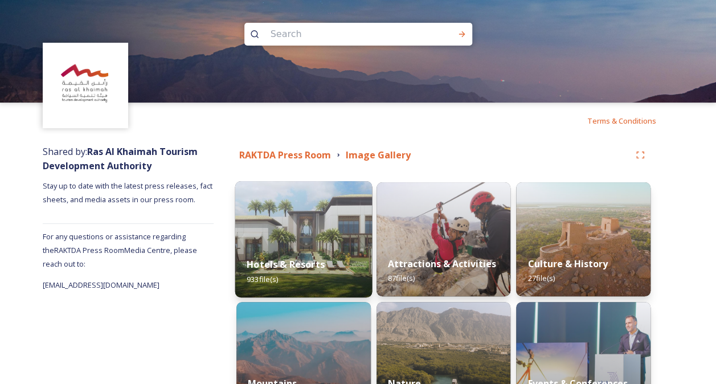
click at [327, 246] on div "Hotels & Resorts 933 file(s)" at bounding box center [303, 271] width 137 height 52
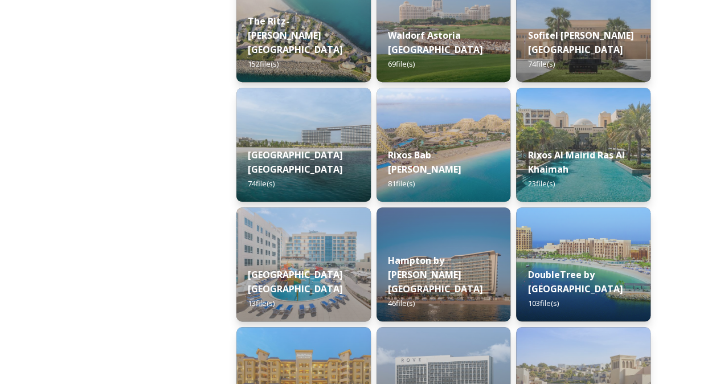
scroll to position [335, 0]
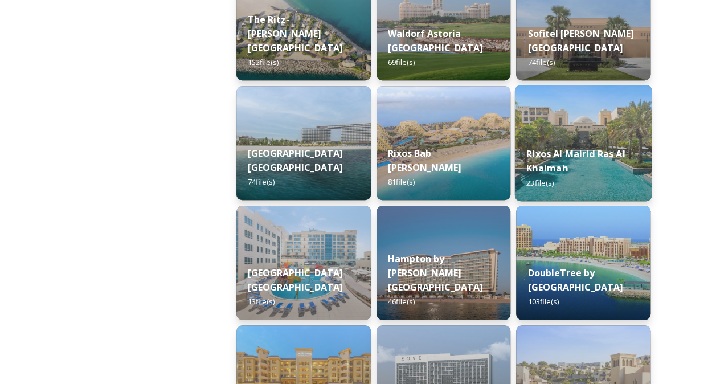
click at [561, 148] on strong "Rixos Al Mairid Ras Al Khaimah" at bounding box center [575, 160] width 99 height 27
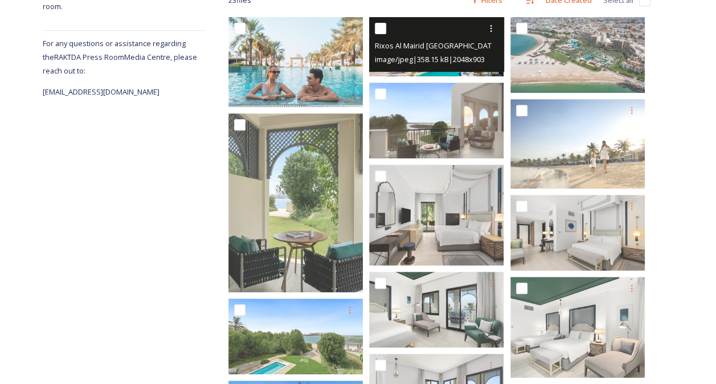
scroll to position [207, 0]
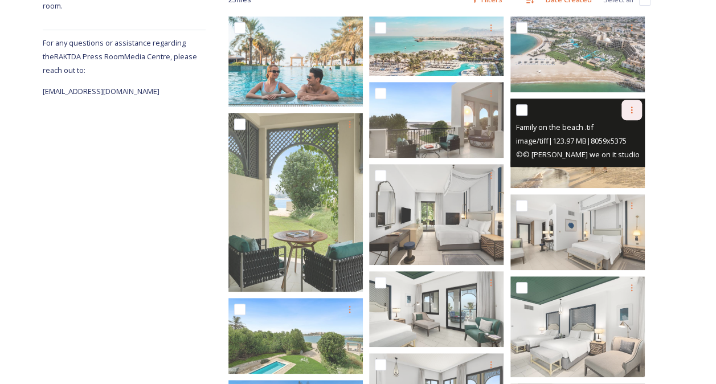
click at [630, 114] on icon at bounding box center [631, 109] width 9 height 9
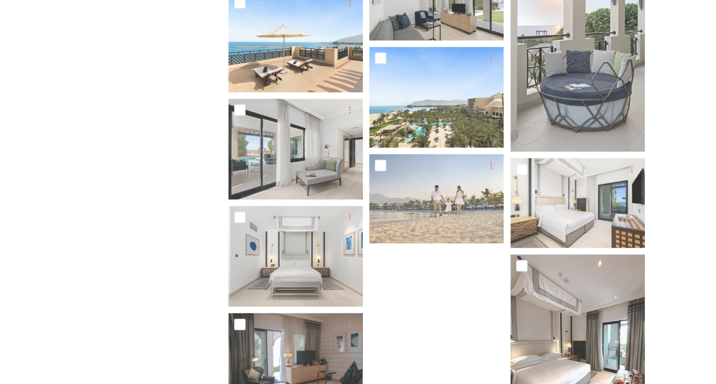
scroll to position [752, 0]
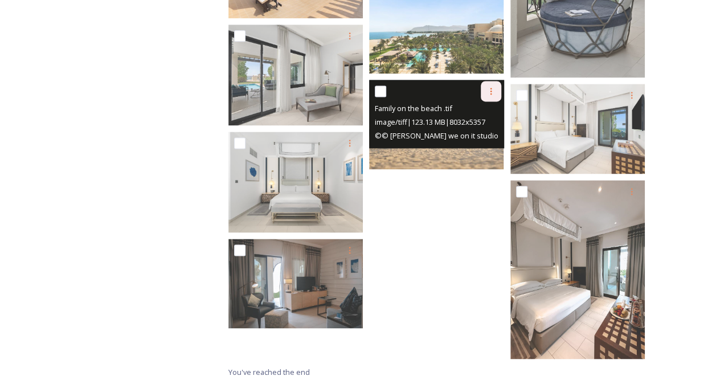
click at [483, 94] on div at bounding box center [491, 91] width 20 height 20
click at [475, 133] on span "Download" at bounding box center [477, 138] width 35 height 11
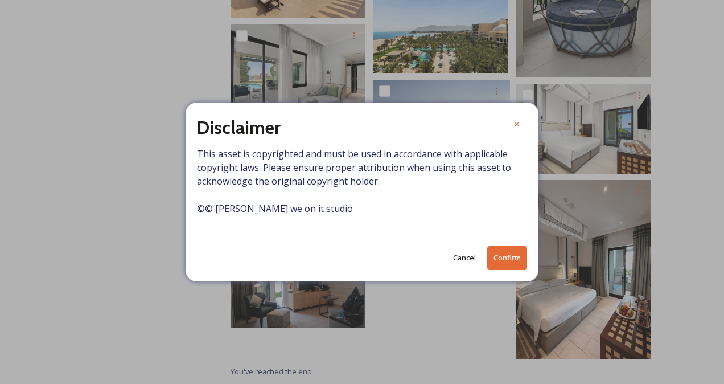
click at [514, 257] on button "Confirm" at bounding box center [507, 257] width 40 height 23
click at [514, 128] on icon at bounding box center [516, 124] width 9 height 9
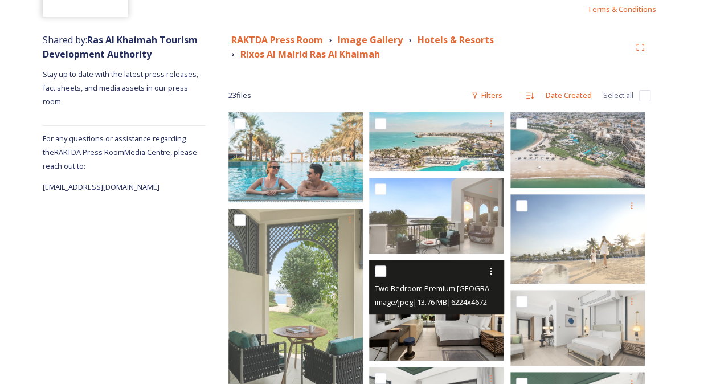
scroll to position [106, 0]
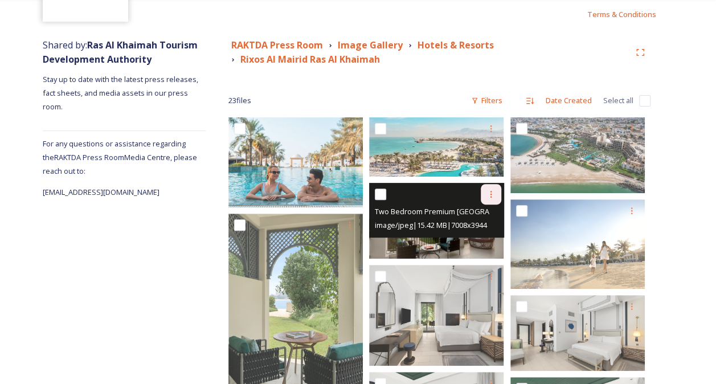
click at [487, 193] on icon at bounding box center [490, 194] width 9 height 9
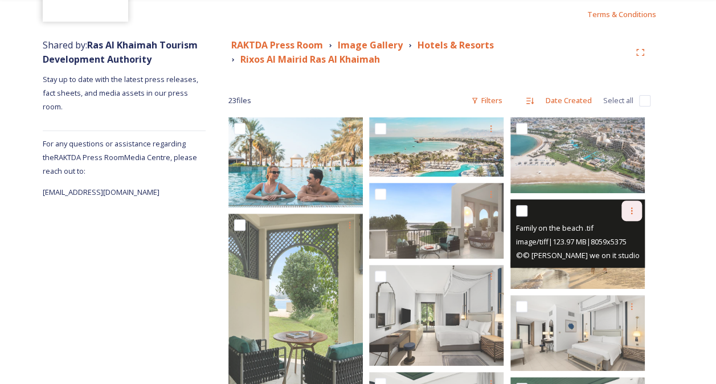
click at [633, 212] on icon at bounding box center [631, 210] width 9 height 9
click at [611, 255] on span "Download" at bounding box center [618, 257] width 35 height 11
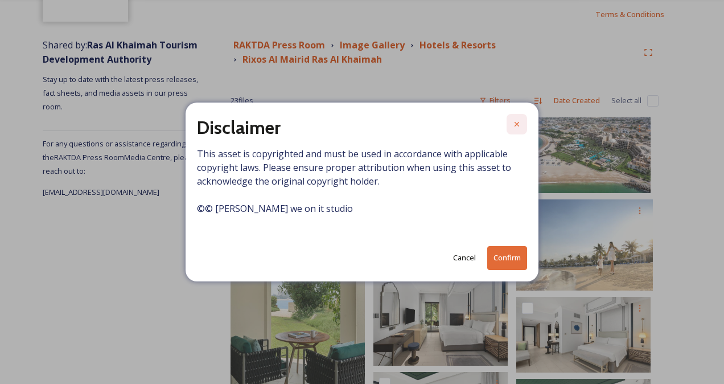
drag, startPoint x: 507, startPoint y: 258, endPoint x: 519, endPoint y: 128, distance: 130.9
click at [519, 128] on div "Disclaimer This asset is copyrighted and must be used in accordance with applic…" at bounding box center [362, 191] width 353 height 178
click at [519, 128] on icon at bounding box center [516, 124] width 9 height 9
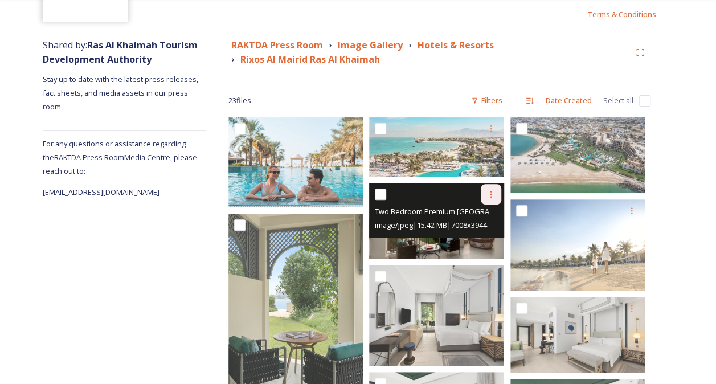
click at [491, 199] on div at bounding box center [491, 194] width 20 height 20
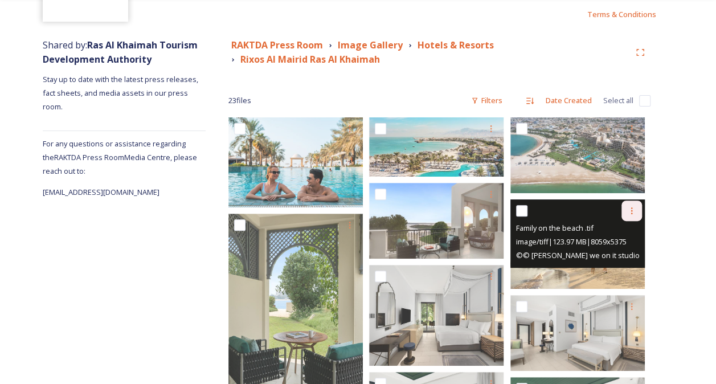
click at [639, 210] on div at bounding box center [631, 210] width 20 height 20
click at [607, 256] on span "Download" at bounding box center [618, 257] width 35 height 11
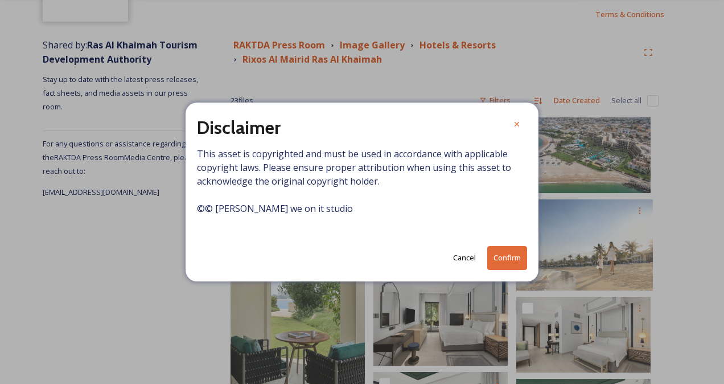
click at [510, 261] on button "Confirm" at bounding box center [507, 257] width 40 height 23
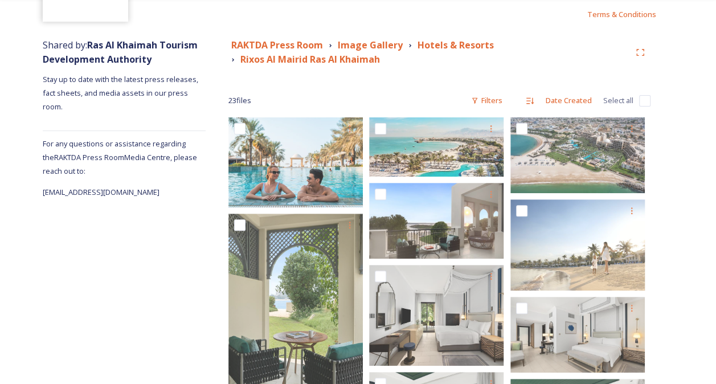
click at [445, 40] on strong "Hotels & Resorts" at bounding box center [455, 45] width 76 height 13
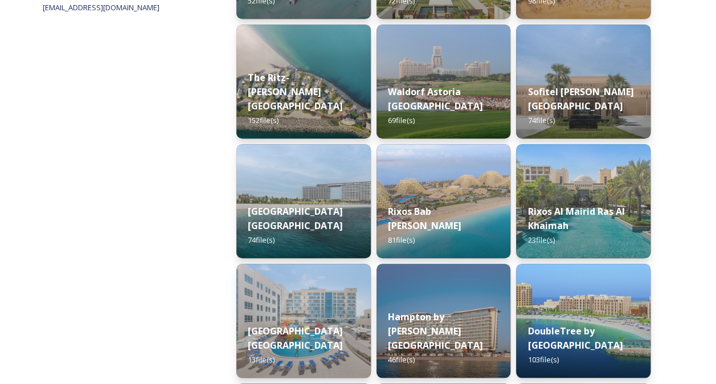
scroll to position [290, 0]
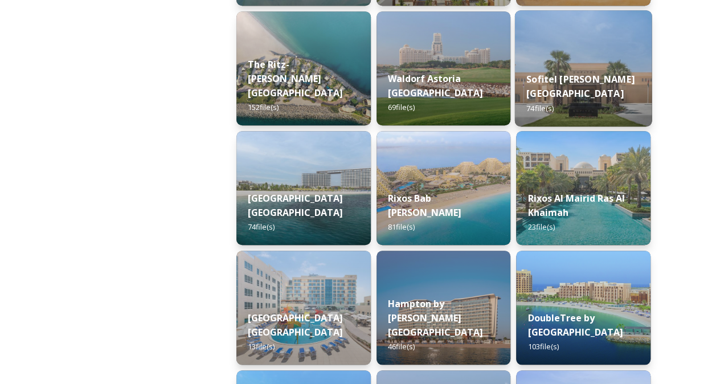
click at [555, 88] on strong "Sofitel [PERSON_NAME][GEOGRAPHIC_DATA]" at bounding box center [580, 85] width 108 height 27
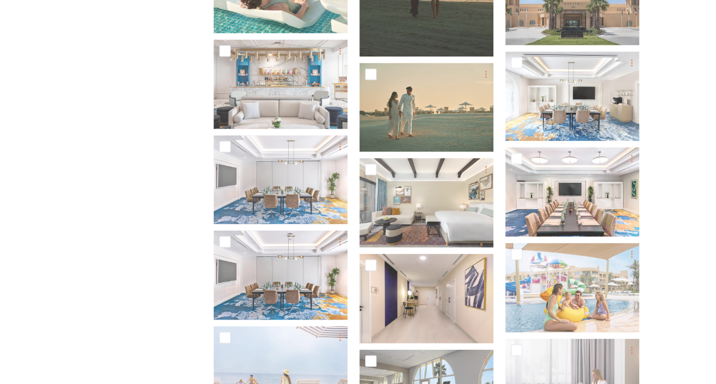
scroll to position [902, 0]
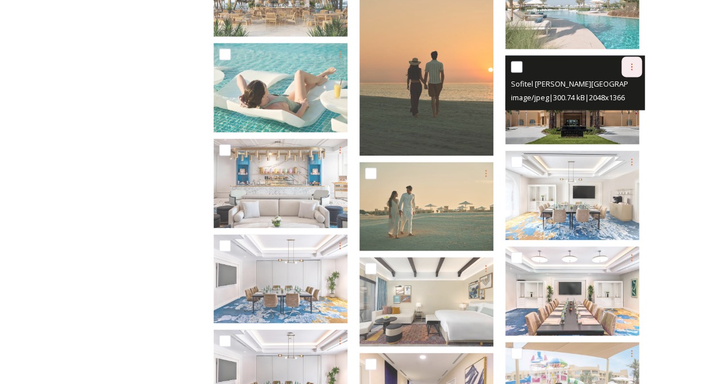
click at [632, 65] on icon at bounding box center [631, 66] width 9 height 9
click at [618, 115] on span "Download" at bounding box center [618, 113] width 35 height 11
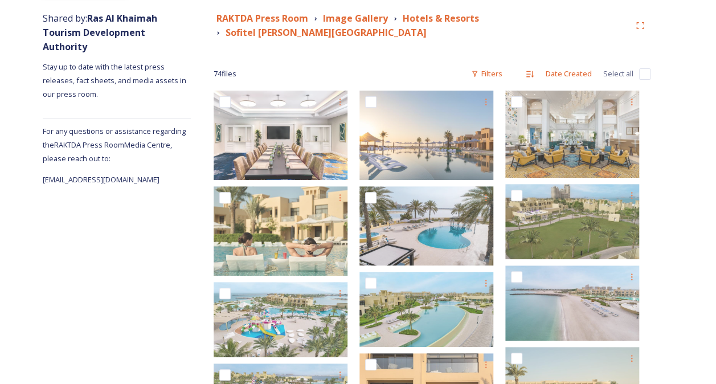
scroll to position [0, 0]
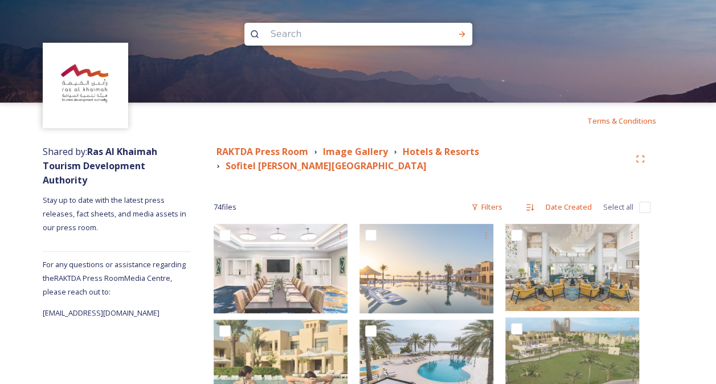
click at [475, 152] on strong "Hotels & Resorts" at bounding box center [441, 151] width 76 height 13
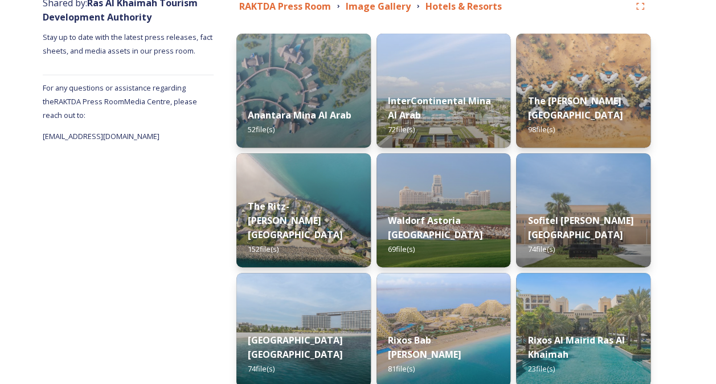
scroll to position [193, 0]
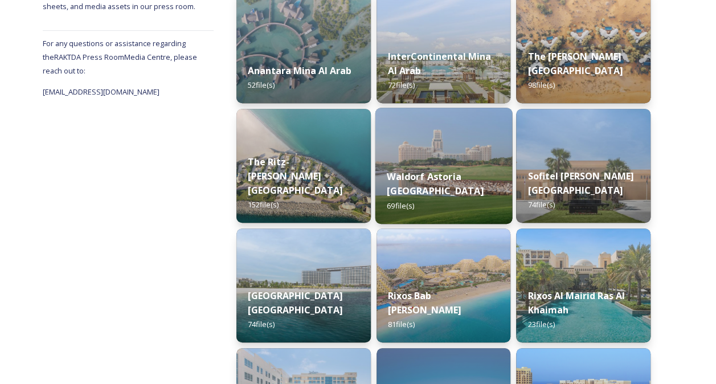
click at [469, 186] on div "Waldorf Astoria Ras Al Khaimah 69 file(s)" at bounding box center [443, 191] width 137 height 66
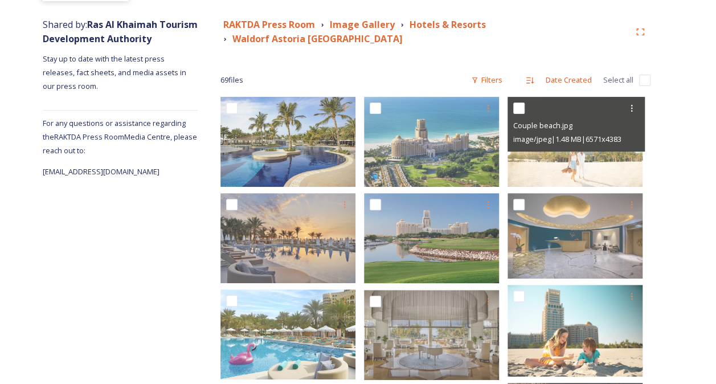
scroll to position [192, 0]
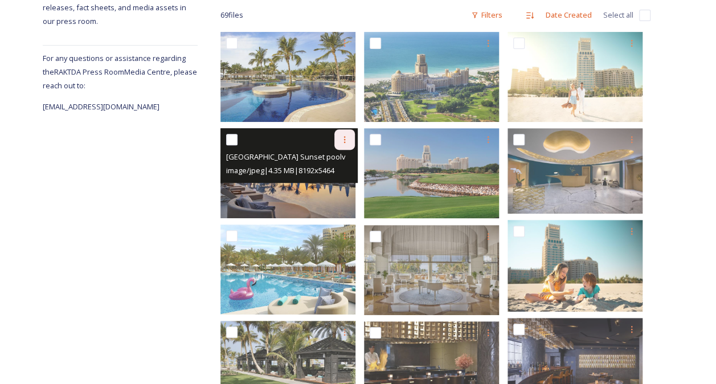
click at [347, 141] on icon at bounding box center [344, 139] width 9 height 9
click at [335, 188] on span "Download" at bounding box center [331, 186] width 35 height 11
